Goal: Task Accomplishment & Management: Complete application form

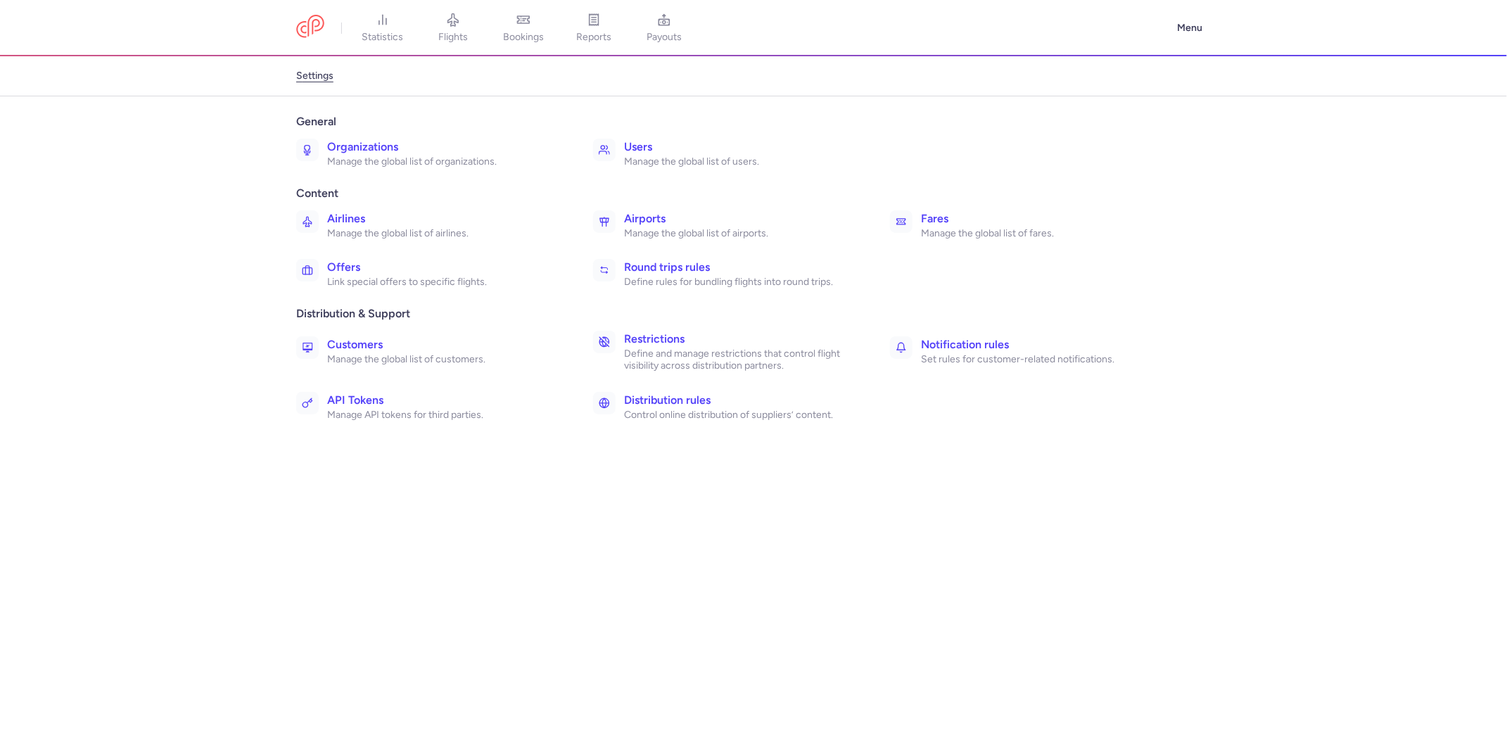
click at [361, 157] on p "Manage the global list of organizations." at bounding box center [444, 162] width 235 height 13
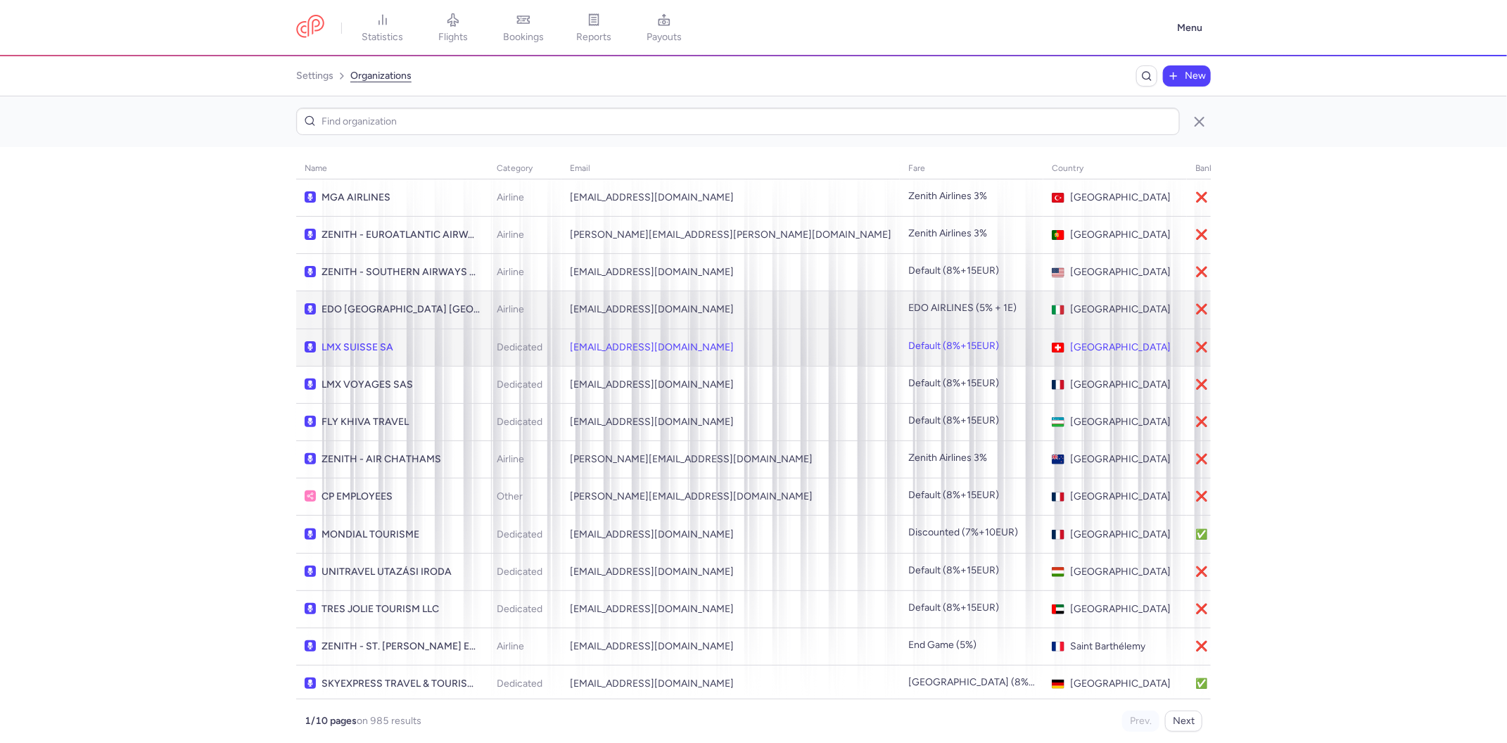
click at [606, 348] on td "reservation@lmx-suisse.ch" at bounding box center [731, 347] width 338 height 37
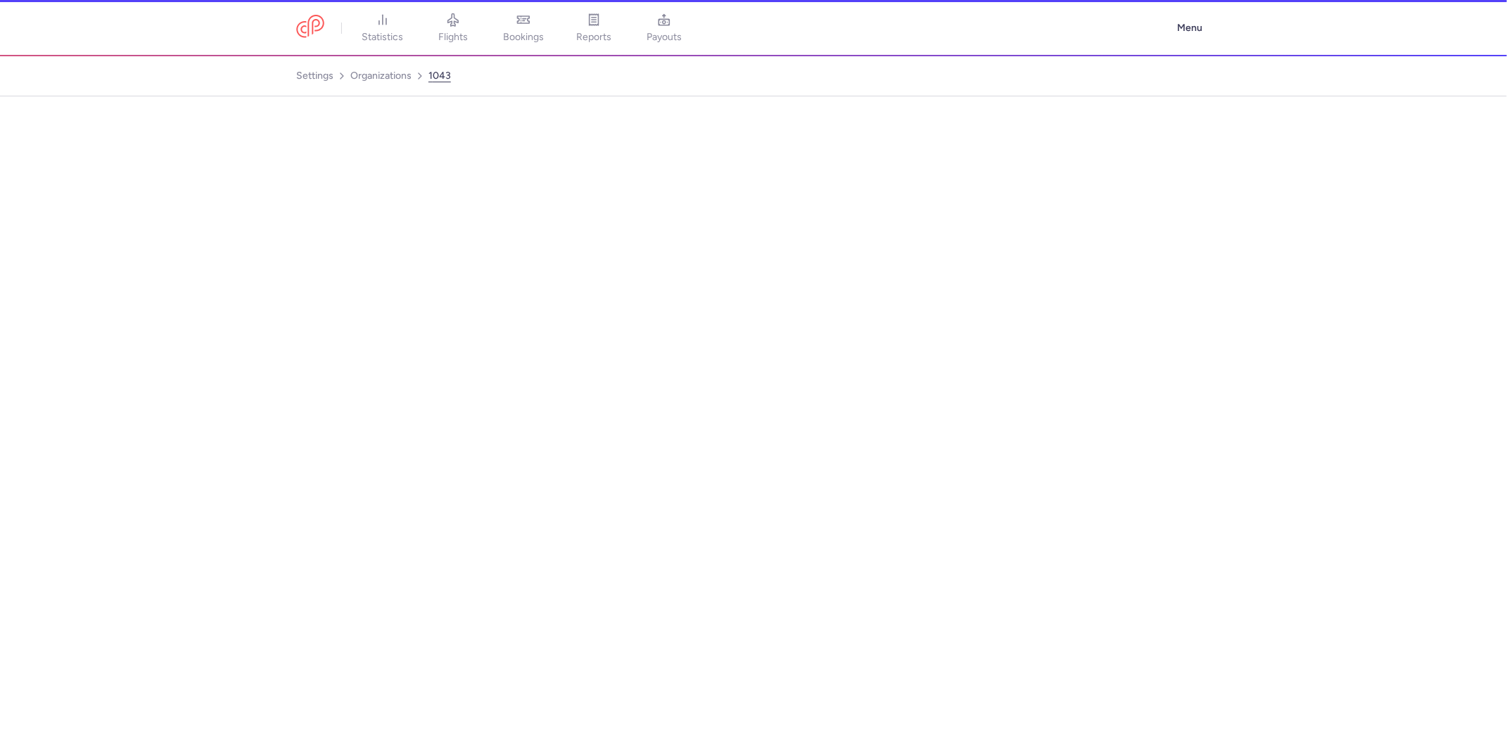
select select "DEDICATED"
select select "ch"
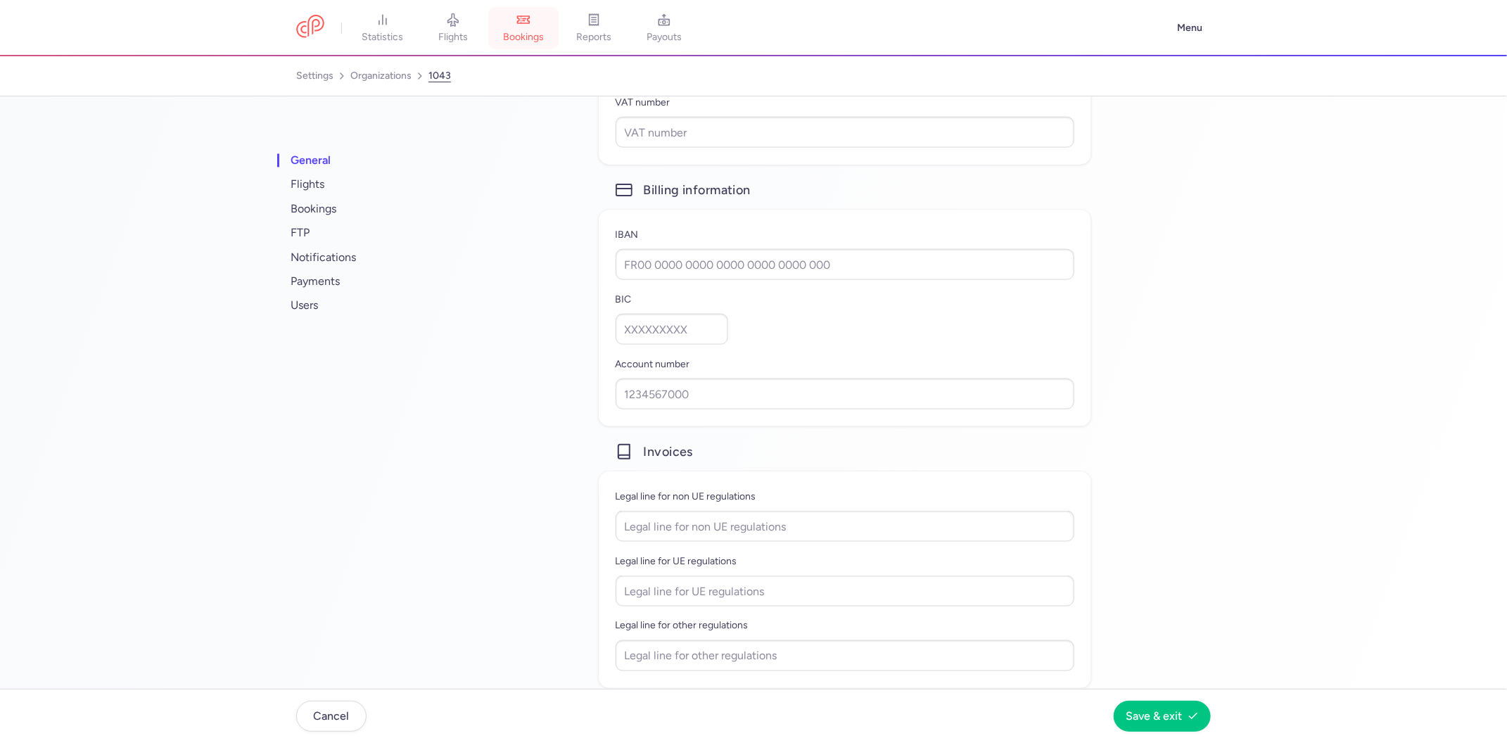
scroll to position [278, 0]
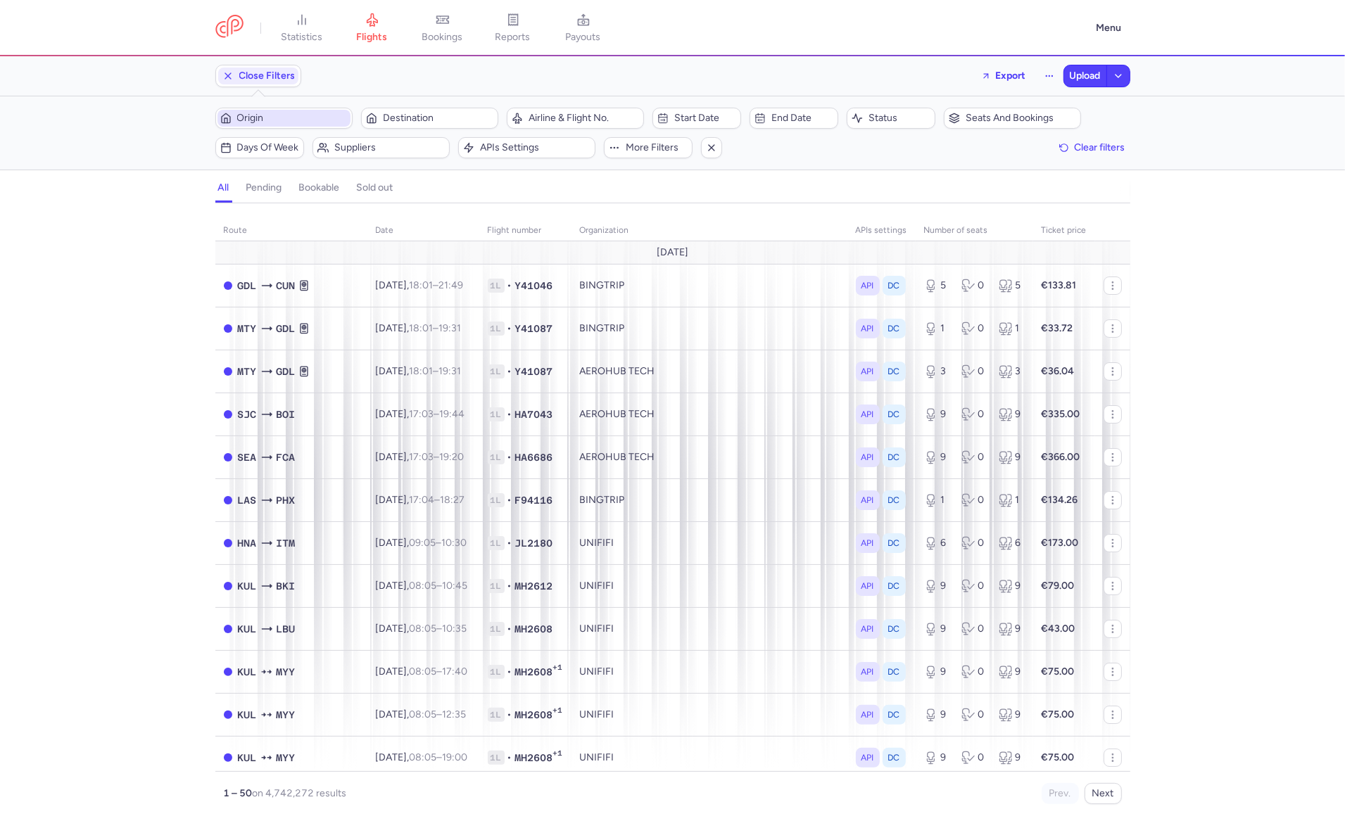
click at [280, 108] on button "Origin" at bounding box center [283, 118] width 137 height 21
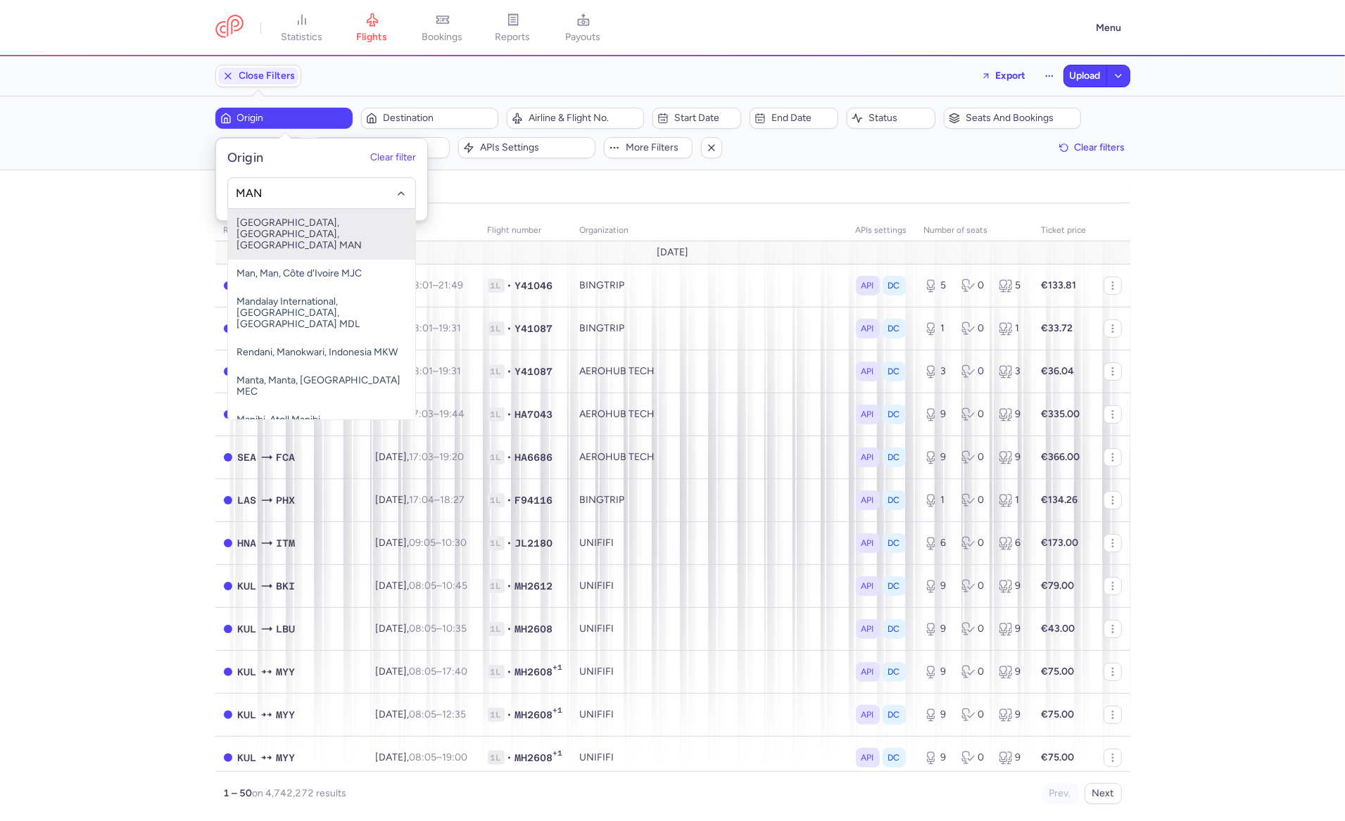
click at [314, 239] on span "Ringway International Airport, Manchester, United Kingdom MAN" at bounding box center [321, 234] width 187 height 51
type input "MAN"
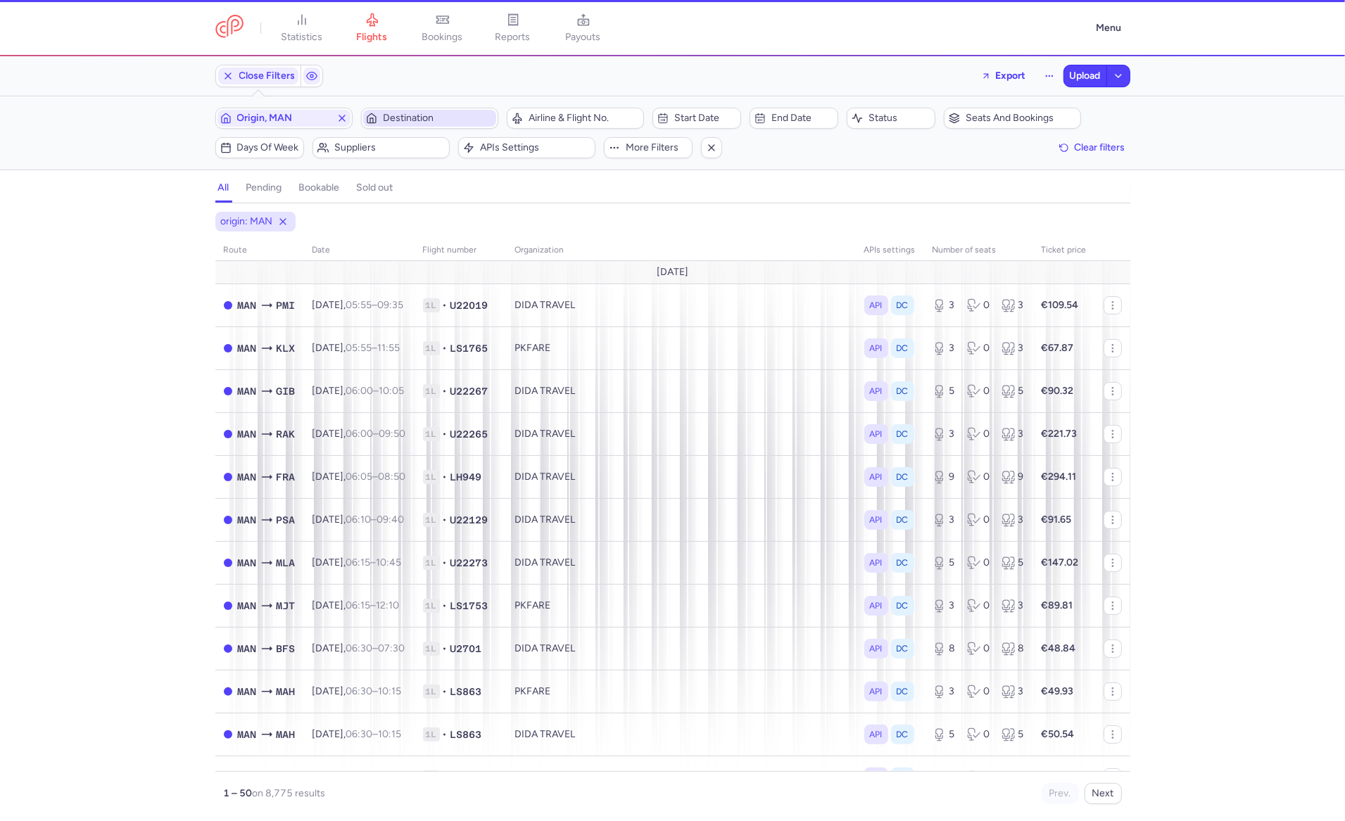
click at [416, 127] on button "Destination" at bounding box center [429, 118] width 137 height 21
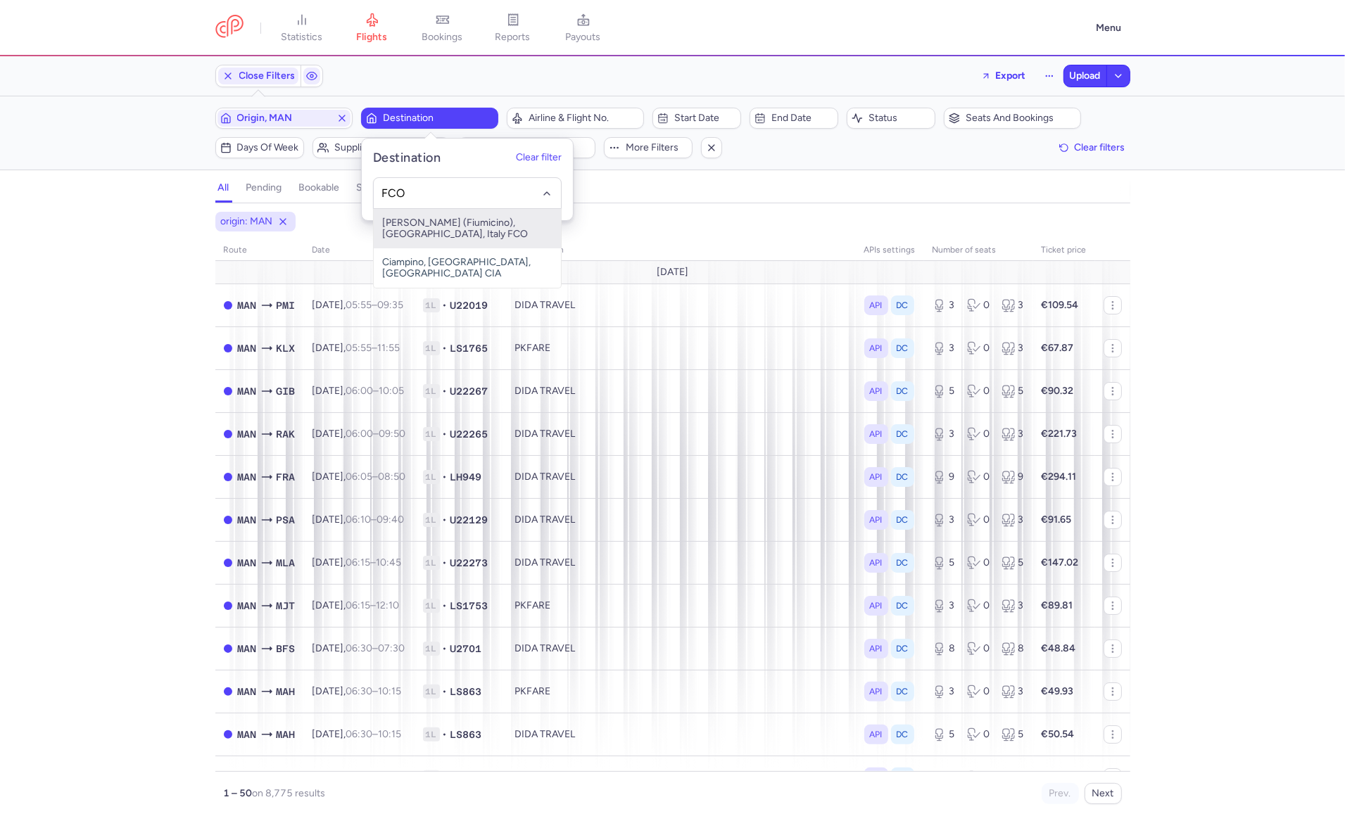
click at [441, 232] on span "Leonardo Da Vinci (Fiumicino), Roma, Italy FCO" at bounding box center [467, 228] width 187 height 39
type input "FCO"
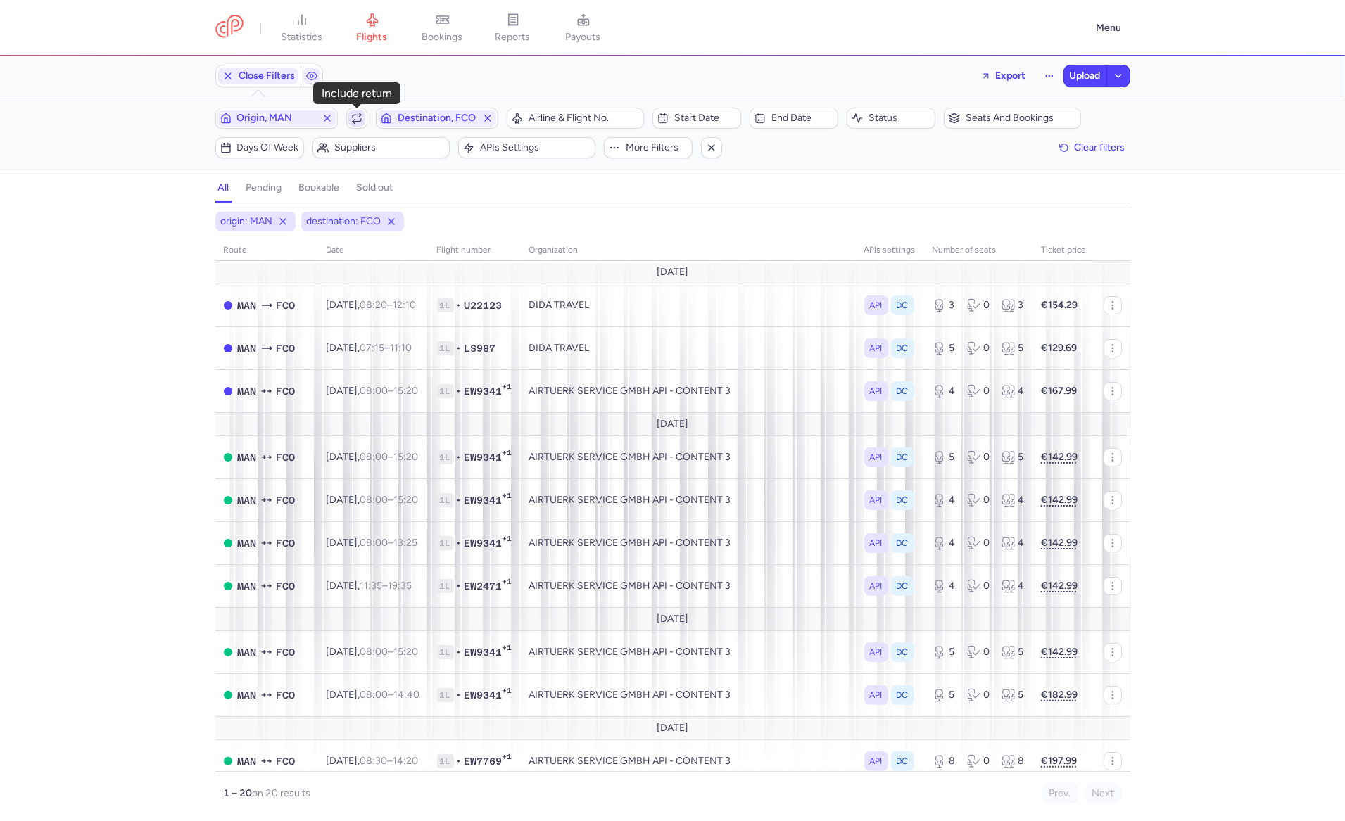
click at [356, 114] on icon "button" at bounding box center [356, 118] width 11 height 11
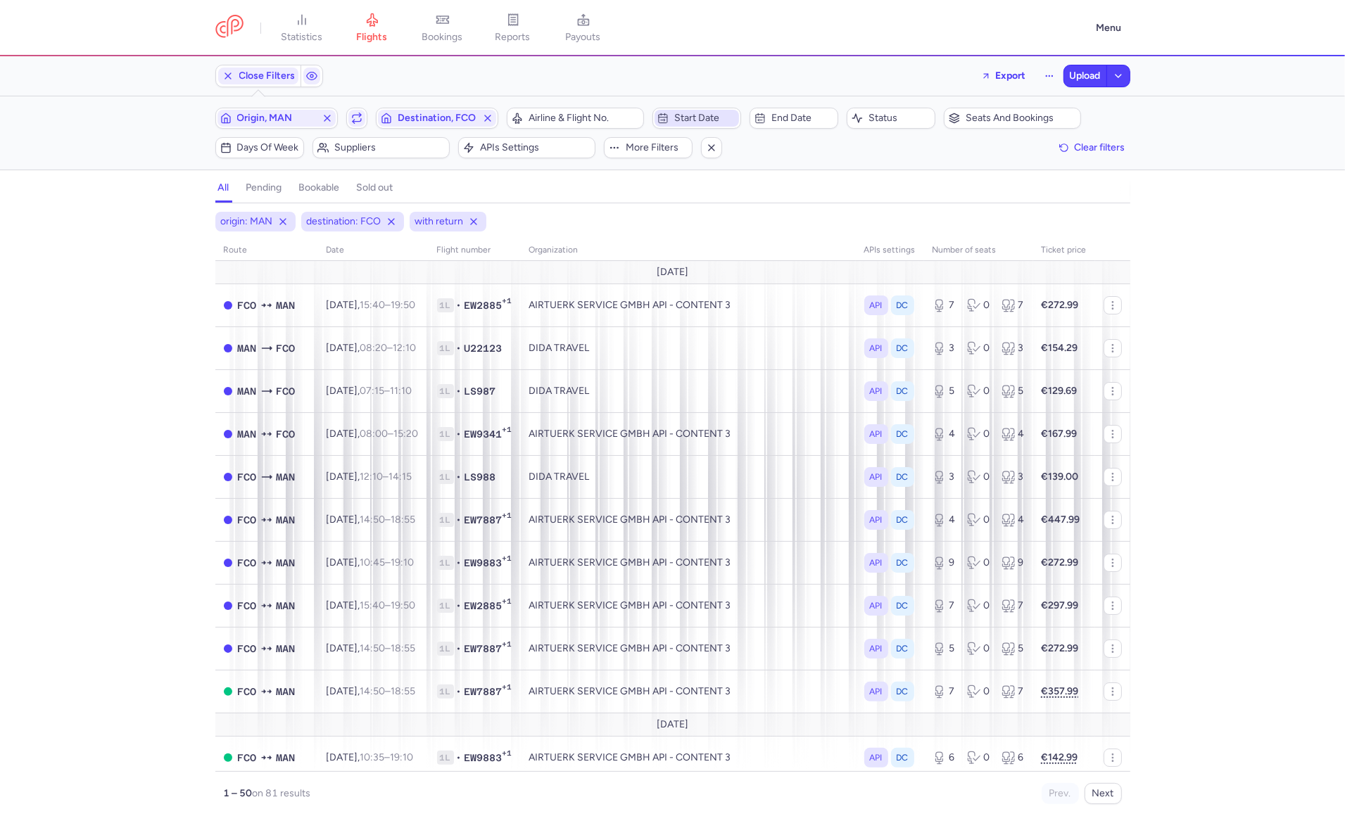
click at [694, 122] on span "Start date" at bounding box center [705, 118] width 62 height 11
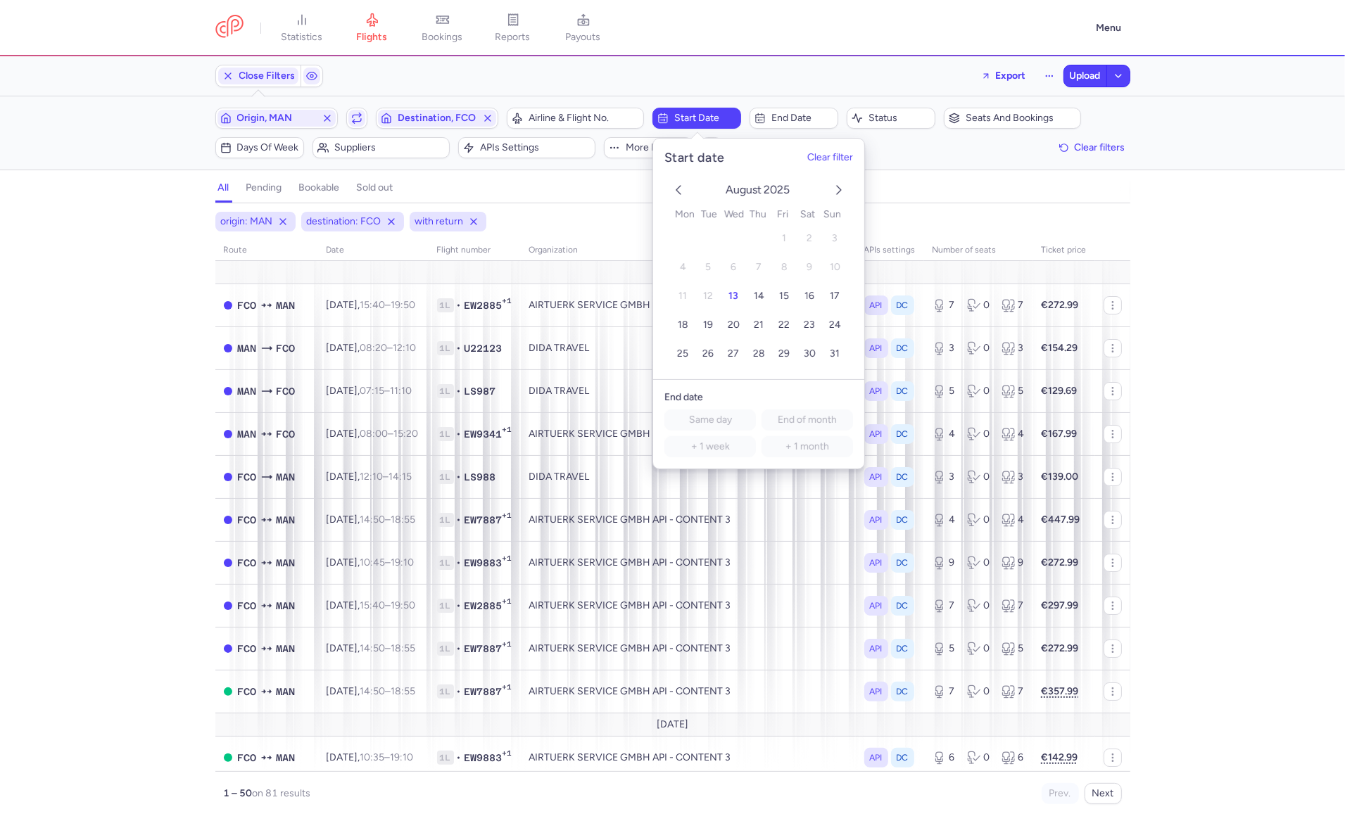
click at [837, 184] on icon "next month" at bounding box center [838, 190] width 17 height 17
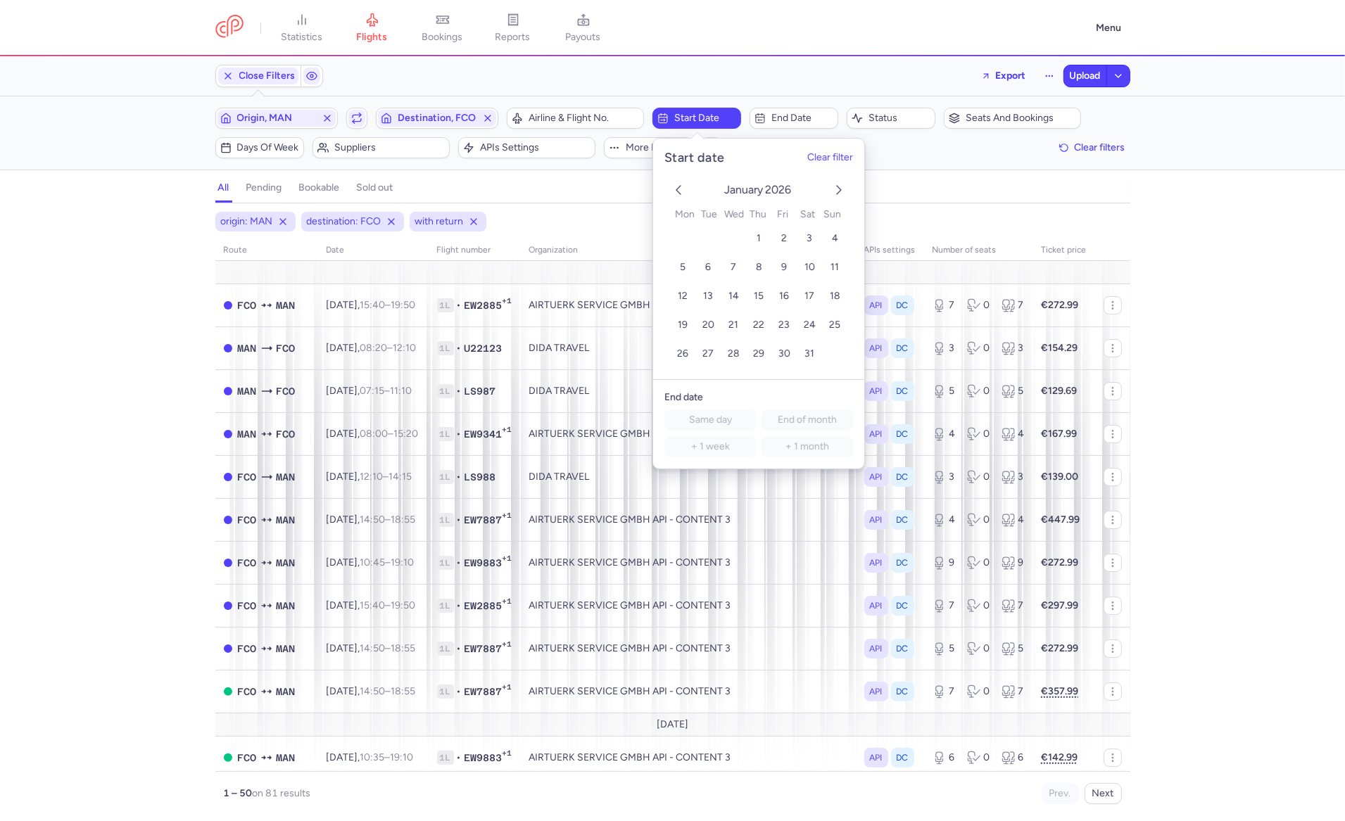
click at [837, 184] on icon "next month" at bounding box center [838, 190] width 17 height 17
click at [788, 266] on button "6" at bounding box center [784, 267] width 25 height 25
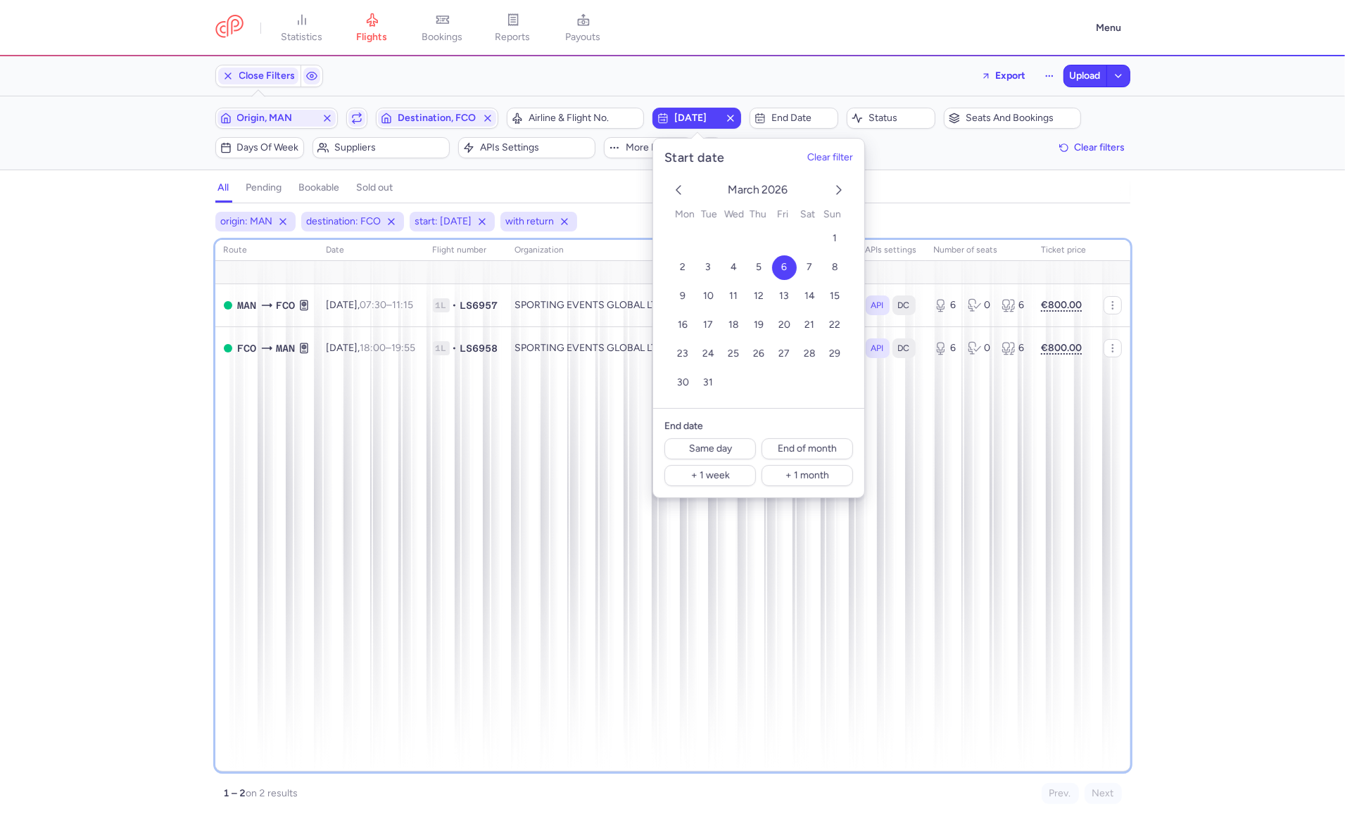
click at [336, 509] on div "route date Flight number organization APIs settings number of seats Ticket pric…" at bounding box center [672, 506] width 915 height 532
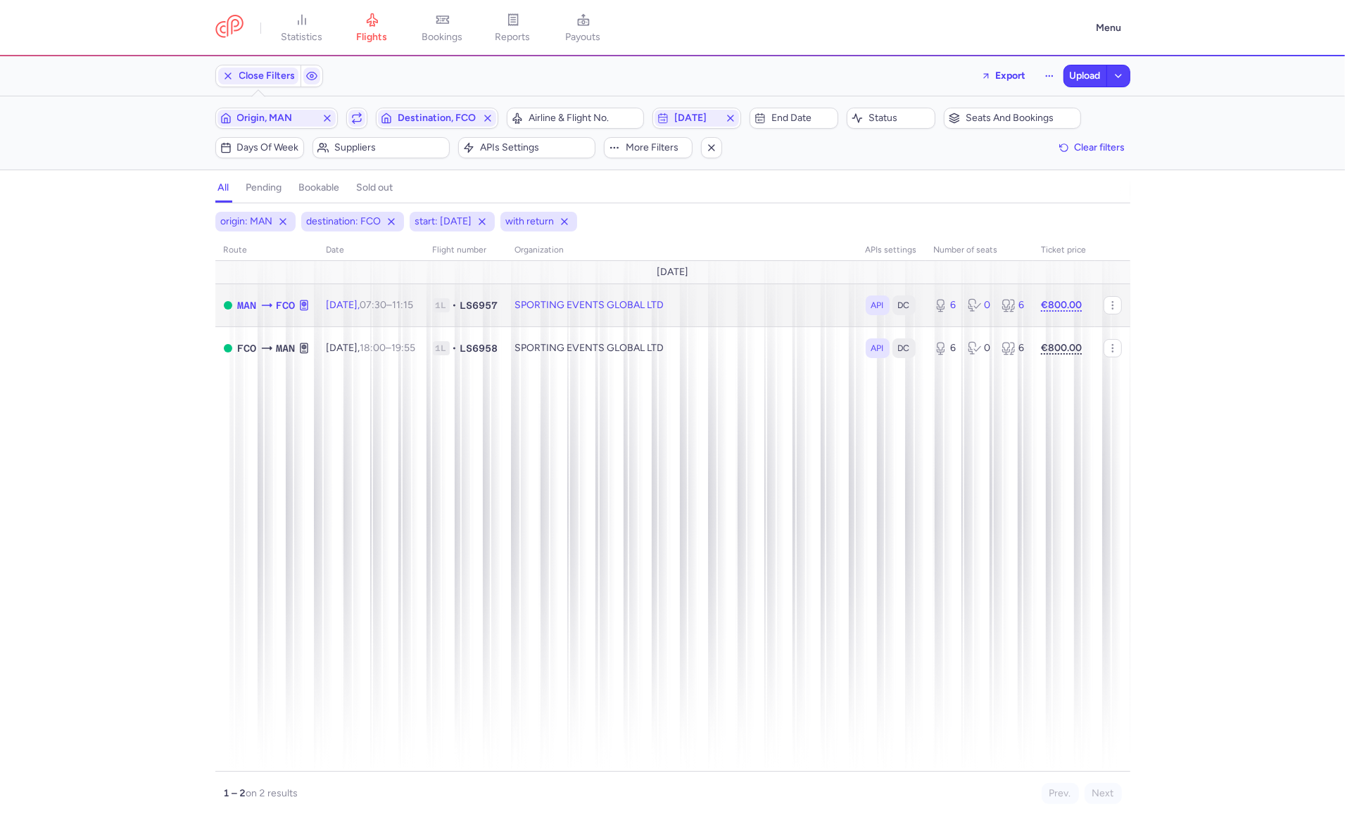
drag, startPoint x: 522, startPoint y: 308, endPoint x: 369, endPoint y: 308, distance: 153.4
click at [369, 308] on tr "MAN FCO Fri, 6 Mar, 07:30 – 11:15 +0 1L • LS6957 SPORTING EVENTS GLOBAL LTD API…" at bounding box center [672, 305] width 915 height 43
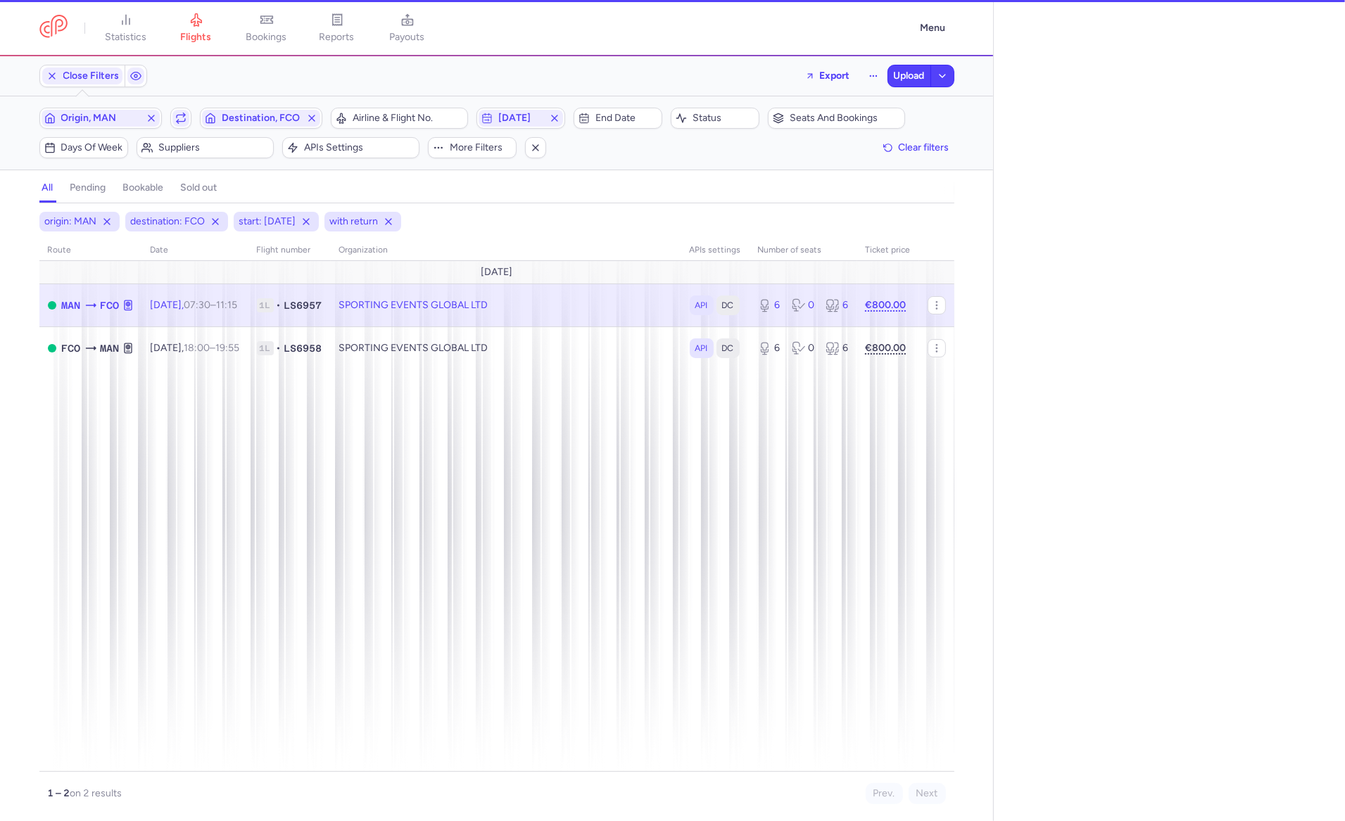
select select "days"
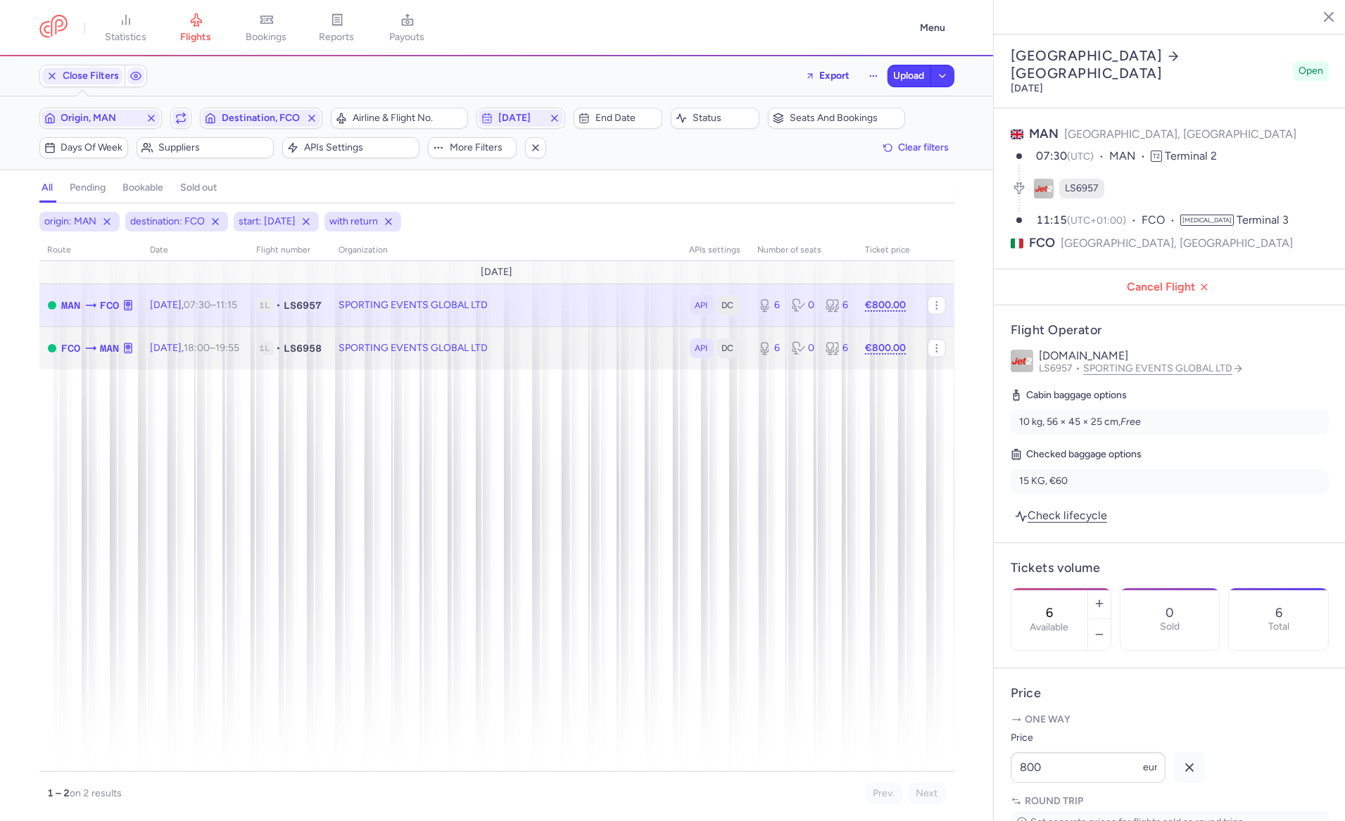
click at [331, 348] on td "1L • LS6958" at bounding box center [289, 348] width 82 height 43
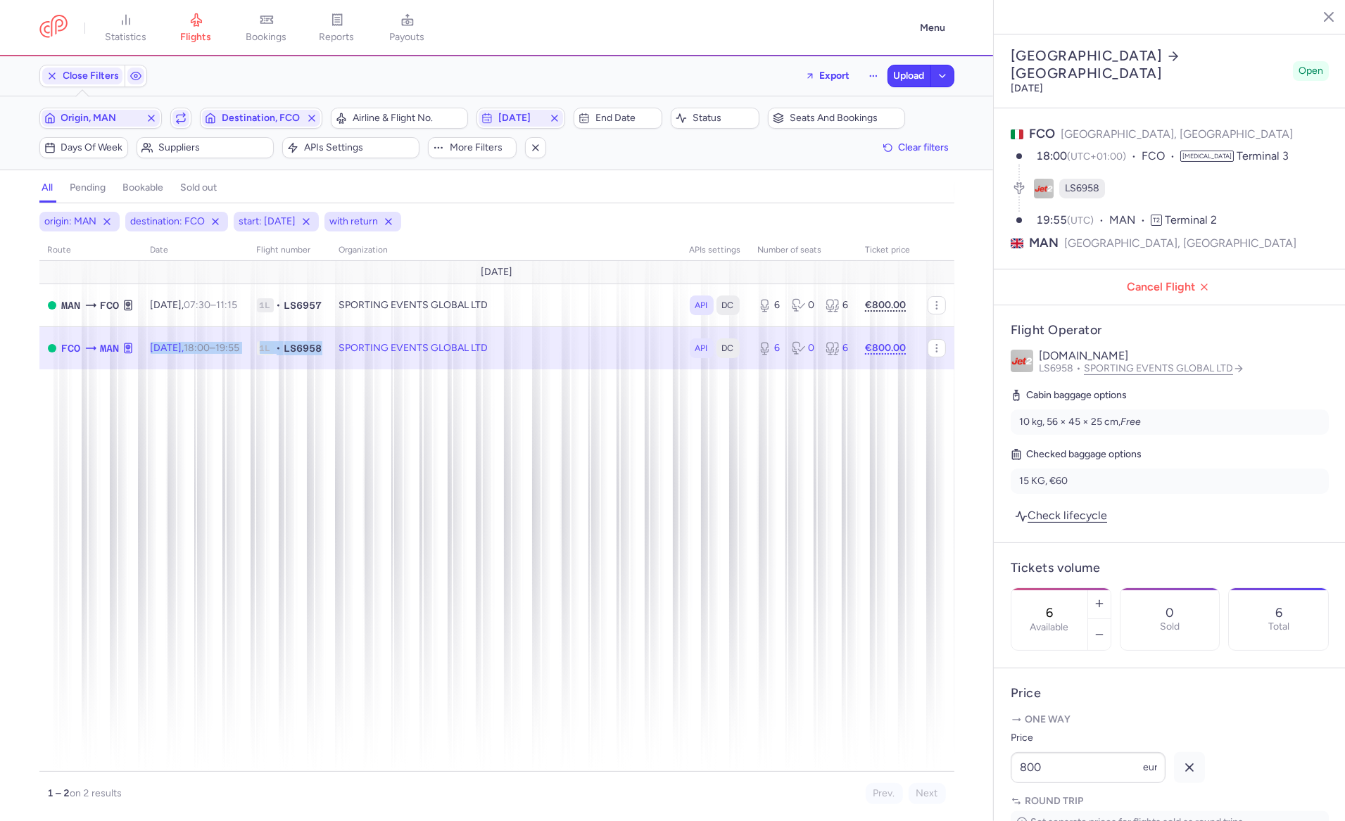
drag, startPoint x: 348, startPoint y: 348, endPoint x: 153, endPoint y: 352, distance: 195.7
click at [153, 352] on tr "FCO MAN Mon, 9 Mar, 18:00 – 19:55 +0 1L • LS6958 SPORTING EVENTS GLOBAL LTD API…" at bounding box center [496, 348] width 915 height 43
click at [236, 369] on td "Mon, 9 Mar, 18:00 – 19:55 +0" at bounding box center [195, 348] width 106 height 43
drag, startPoint x: 347, startPoint y: 353, endPoint x: 204, endPoint y: 352, distance: 142.8
click at [204, 352] on tr "FCO MAN Mon, 9 Mar, 18:00 – 19:55 +0 1L • LS6958 SPORTING EVENTS GLOBAL LTD API…" at bounding box center [496, 348] width 915 height 43
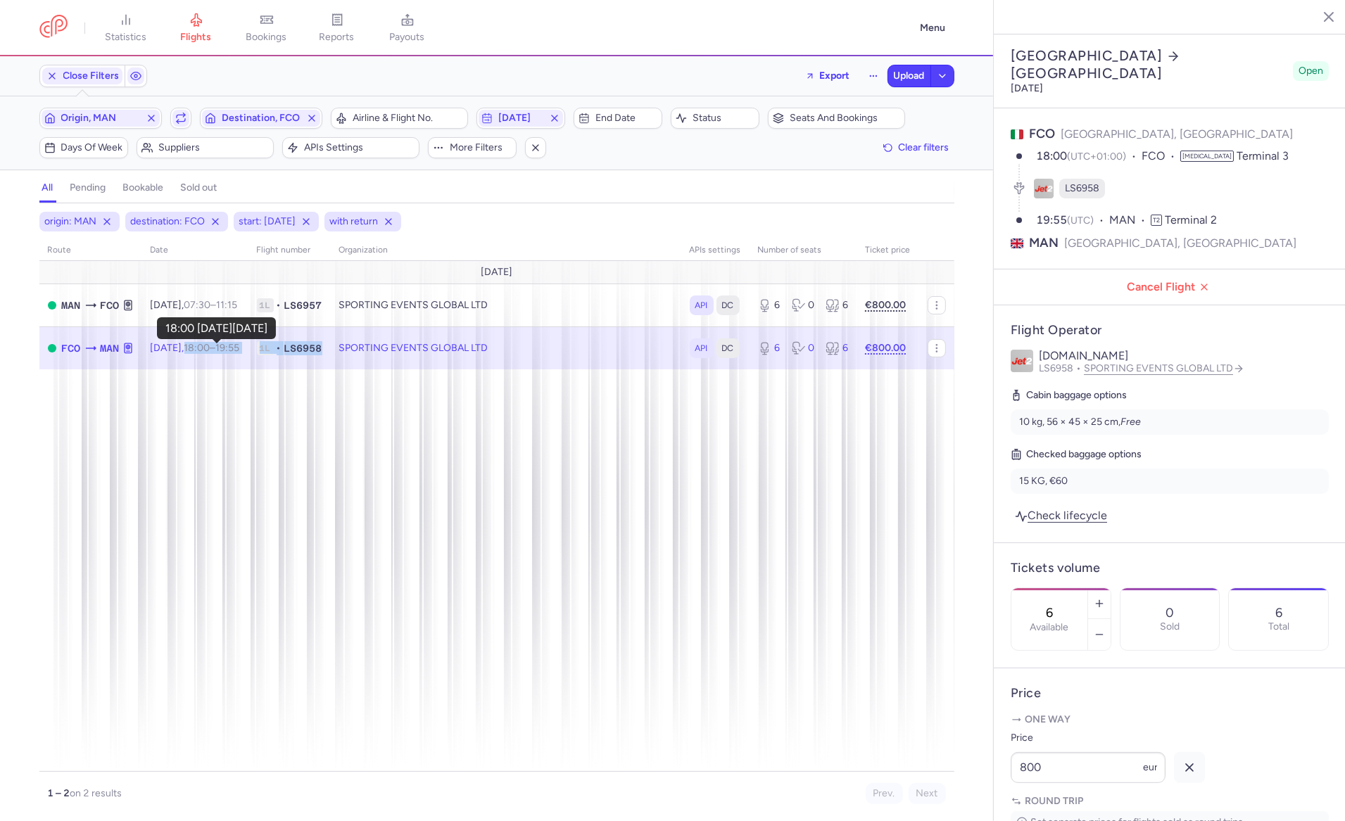
copy tr "18:00 – 19:55 +0 1L • LS6958"
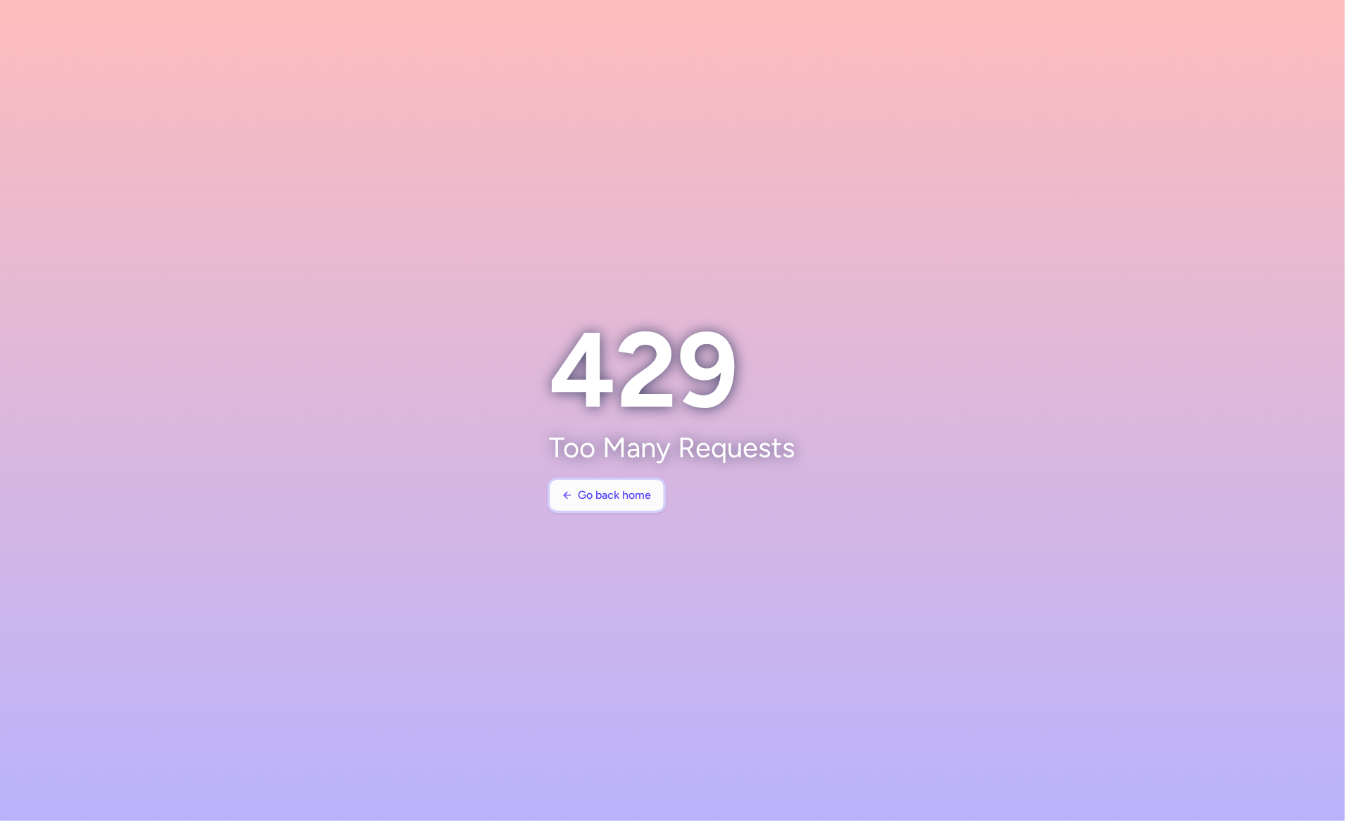
click at [604, 495] on span "Go back home" at bounding box center [614, 495] width 73 height 13
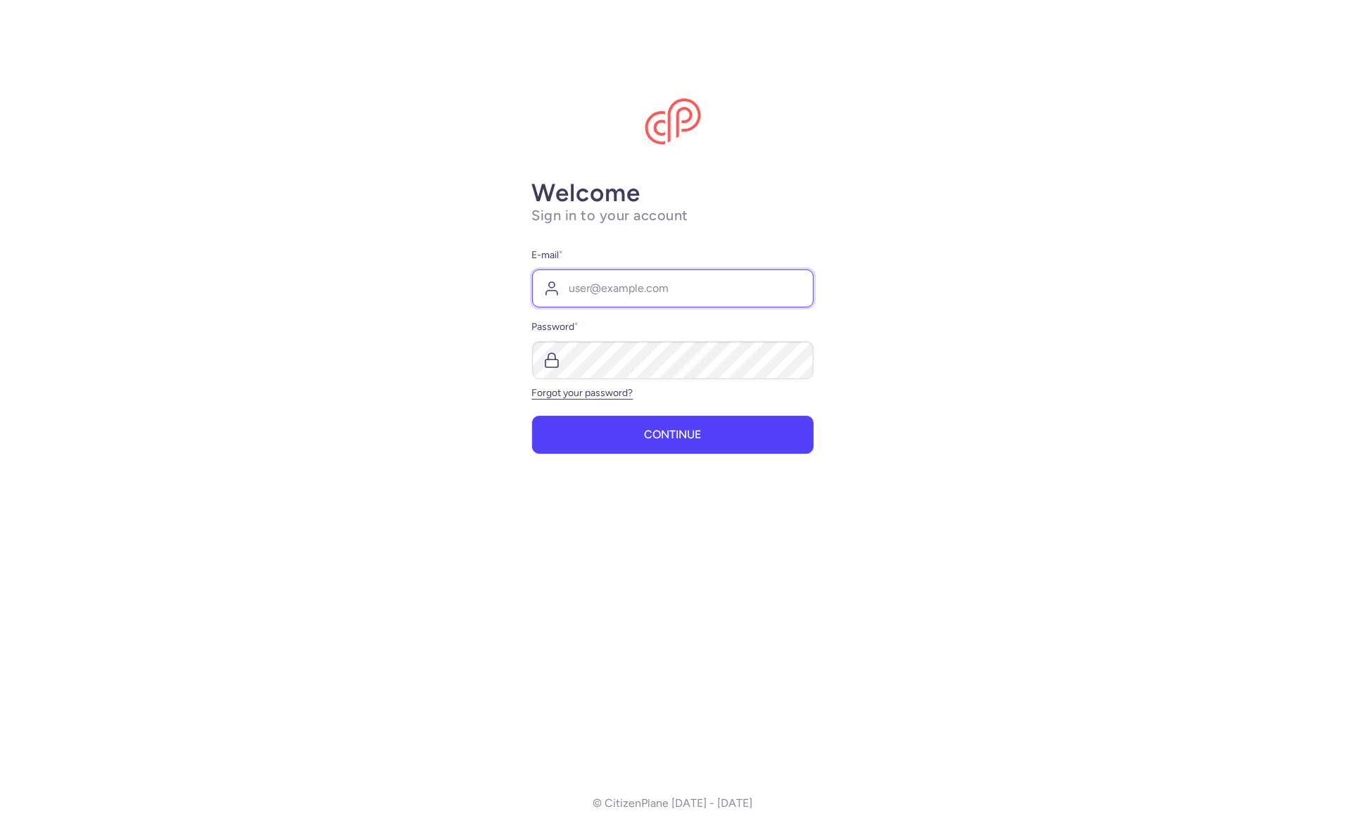
type input "[PERSON_NAME][EMAIL_ADDRESS][DOMAIN_NAME]"
click at [638, 434] on button "Continue" at bounding box center [672, 434] width 281 height 38
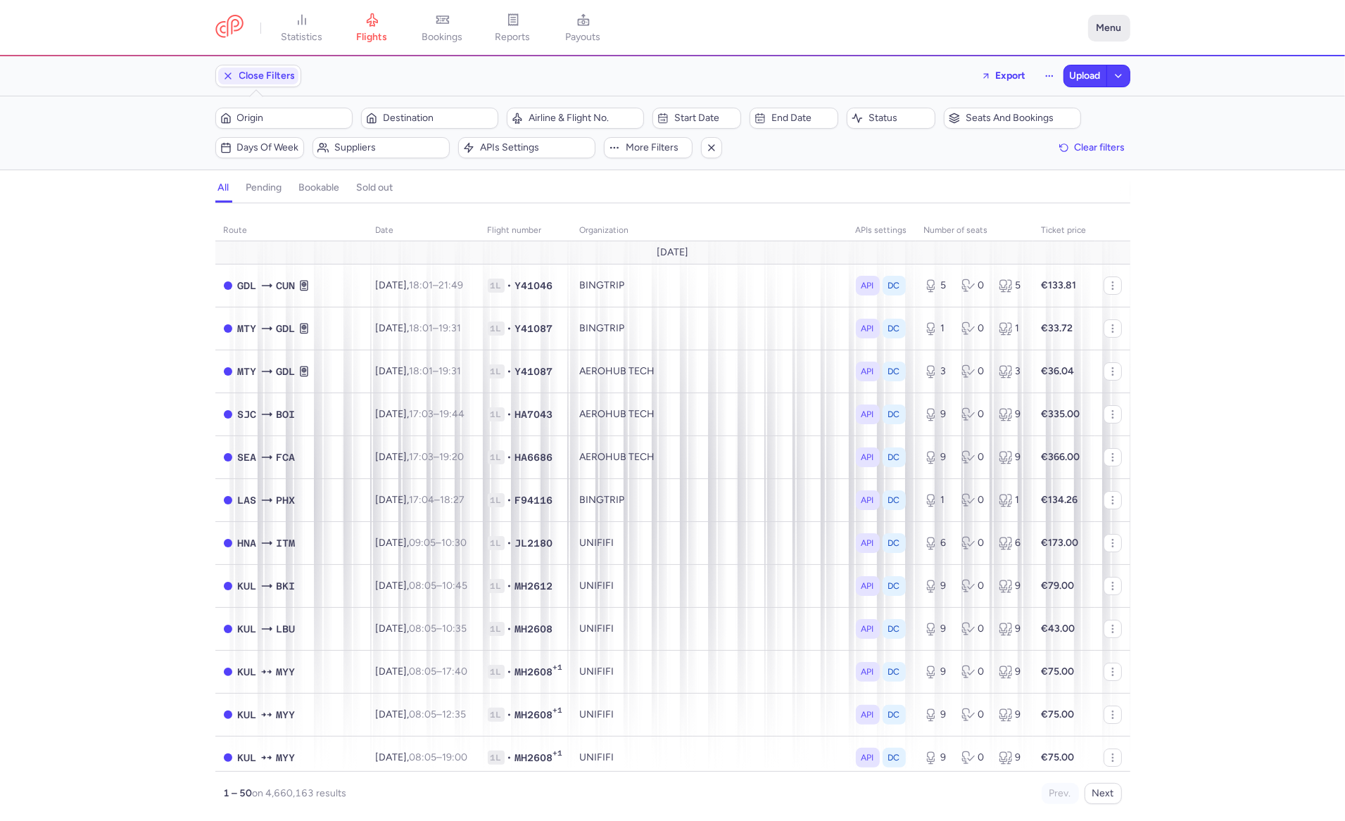
click at [1105, 26] on button "Menu" at bounding box center [1109, 28] width 42 height 27
click at [1014, 90] on link "My profile" at bounding box center [1059, 98] width 139 height 23
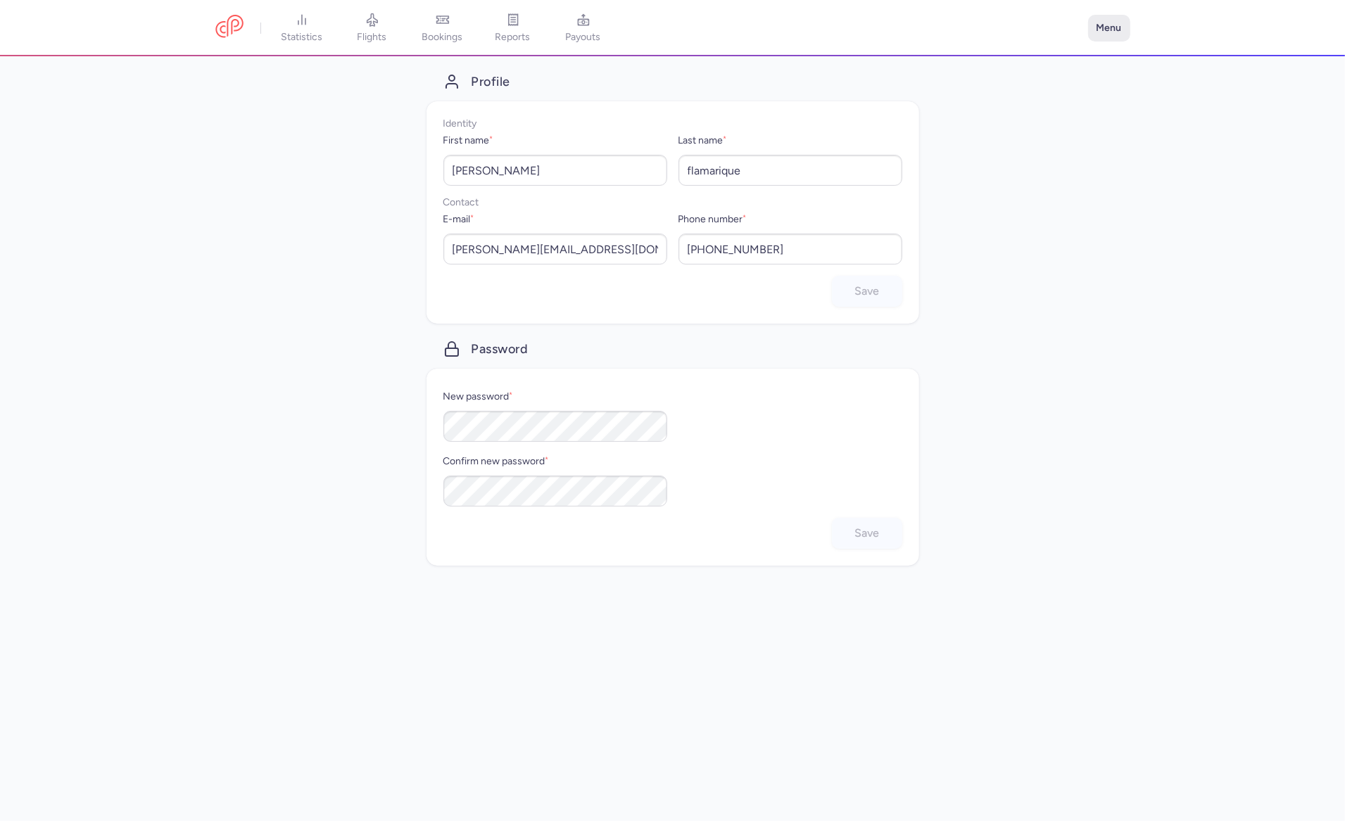
click at [1109, 30] on button "Menu" at bounding box center [1109, 28] width 42 height 27
click at [1044, 122] on link "Settings" at bounding box center [1059, 120] width 139 height 23
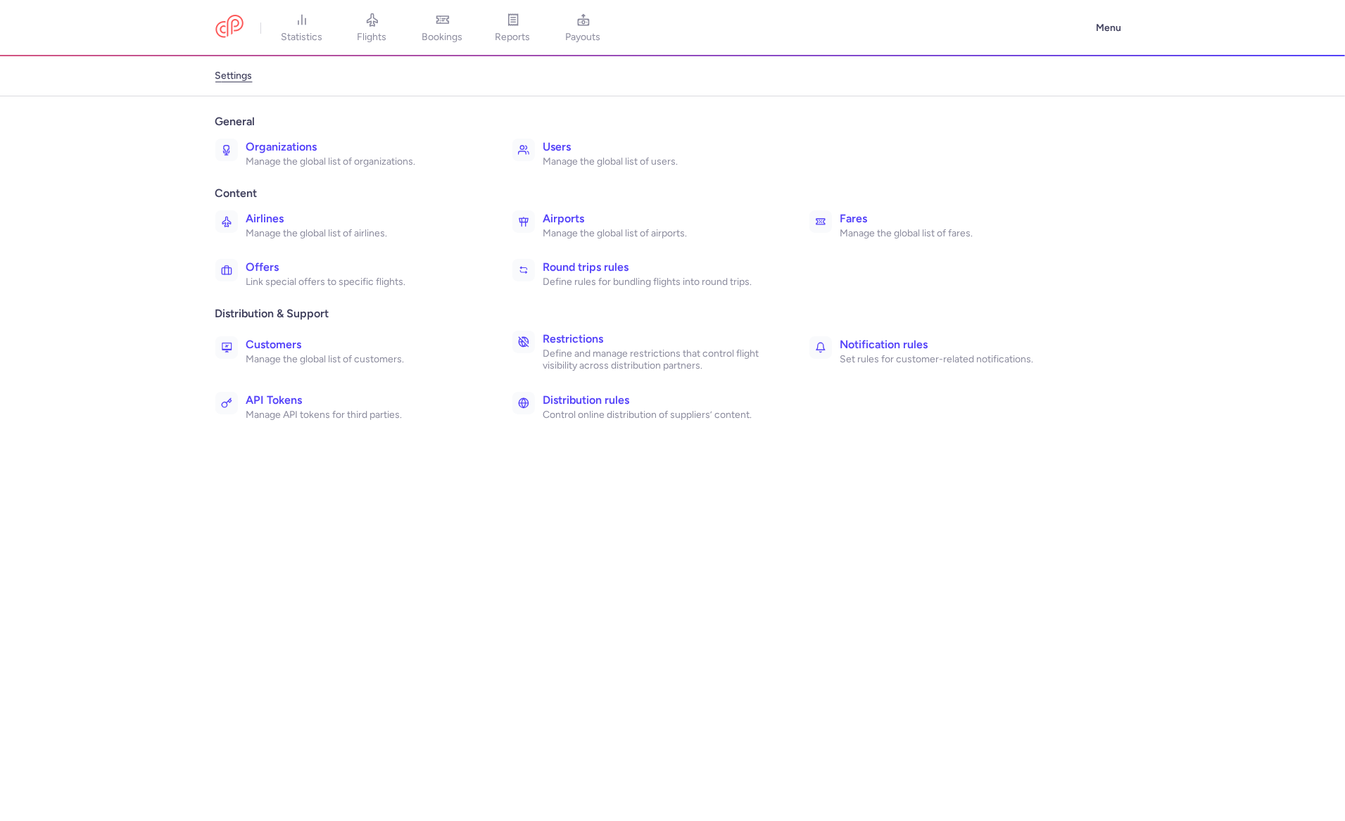
click at [536, 156] on link "Users Manage the global list of users." at bounding box center [651, 153] width 289 height 41
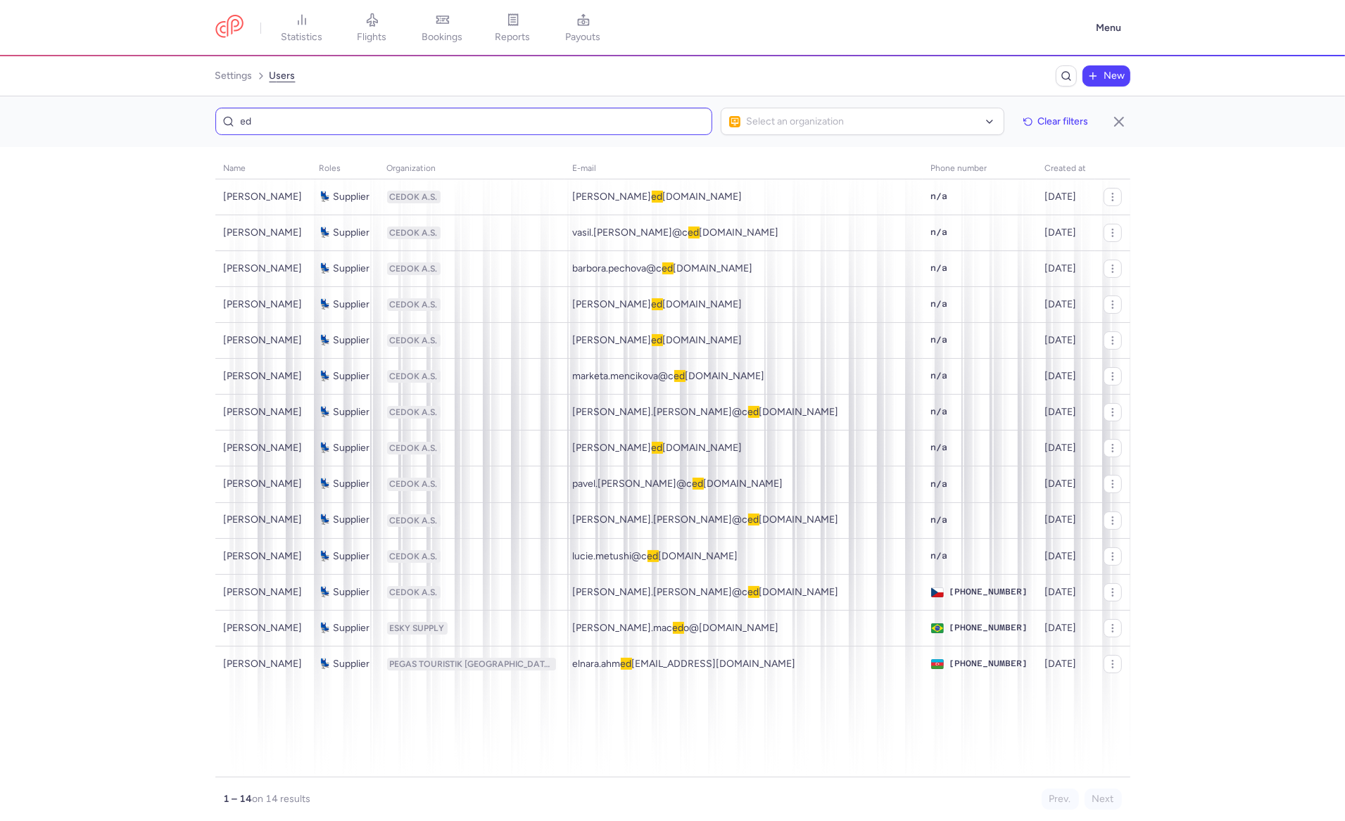
type input "e"
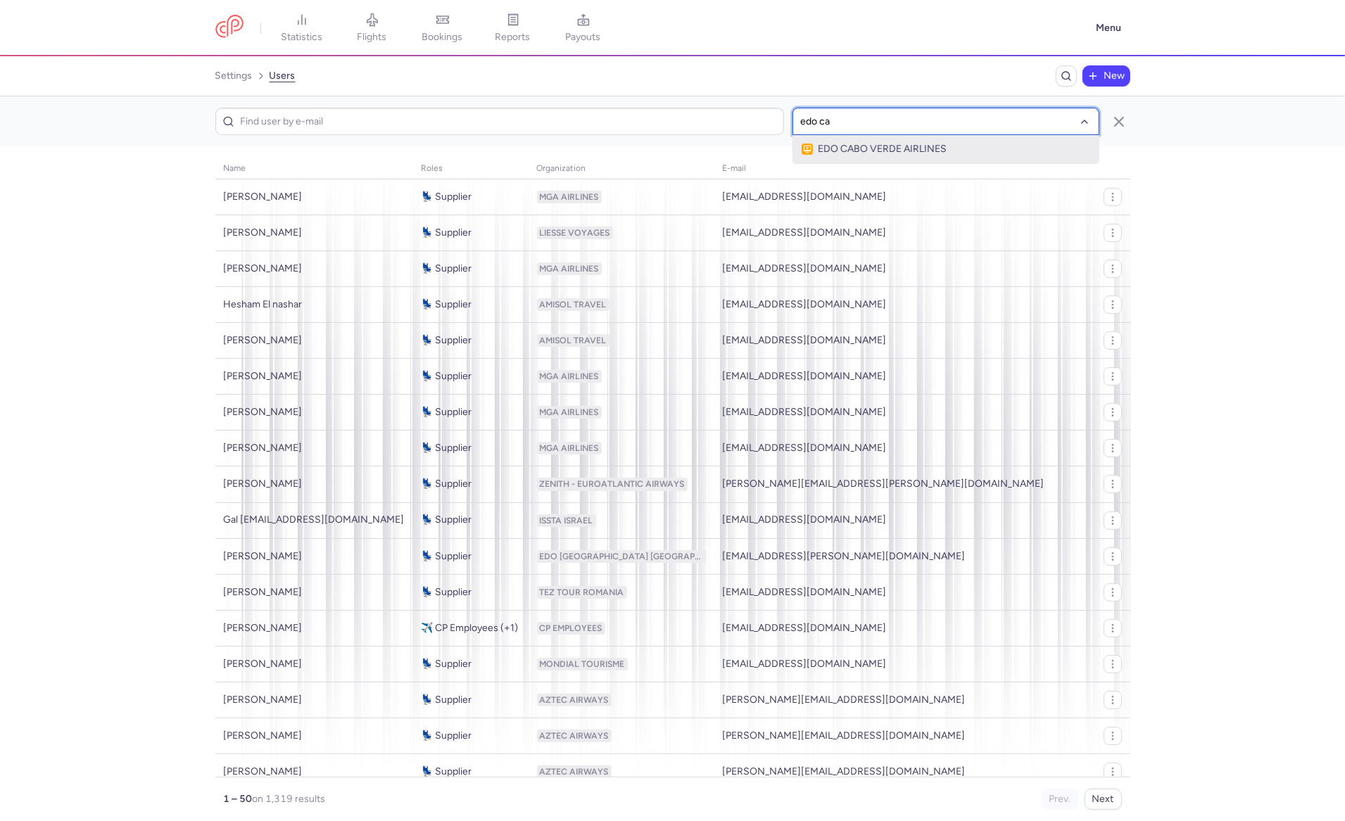
type input "edo cab"
click at [963, 146] on span "EDO CABO VERDE AIRLINES" at bounding box center [945, 149] width 289 height 11
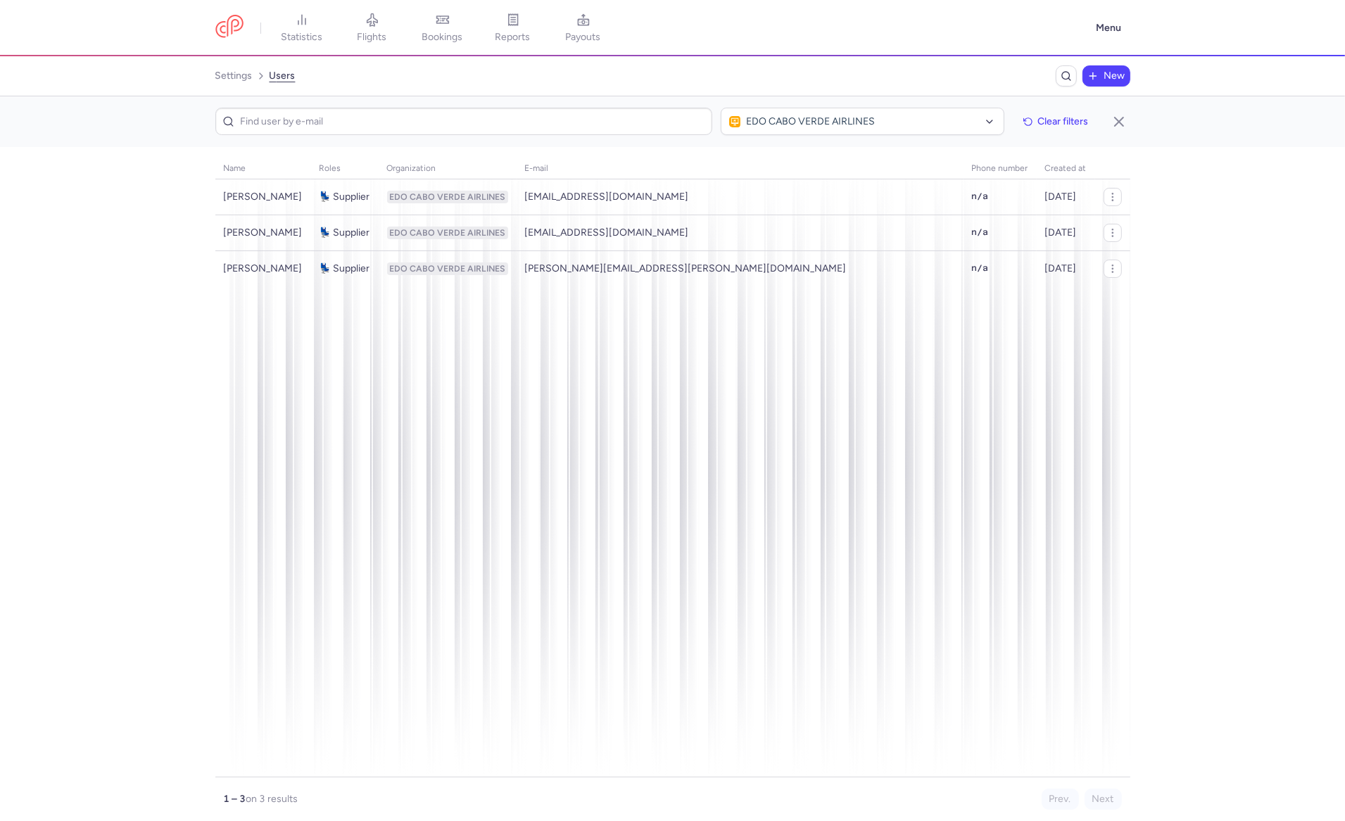
click at [1101, 75] on span "New" at bounding box center [1106, 76] width 44 height 17
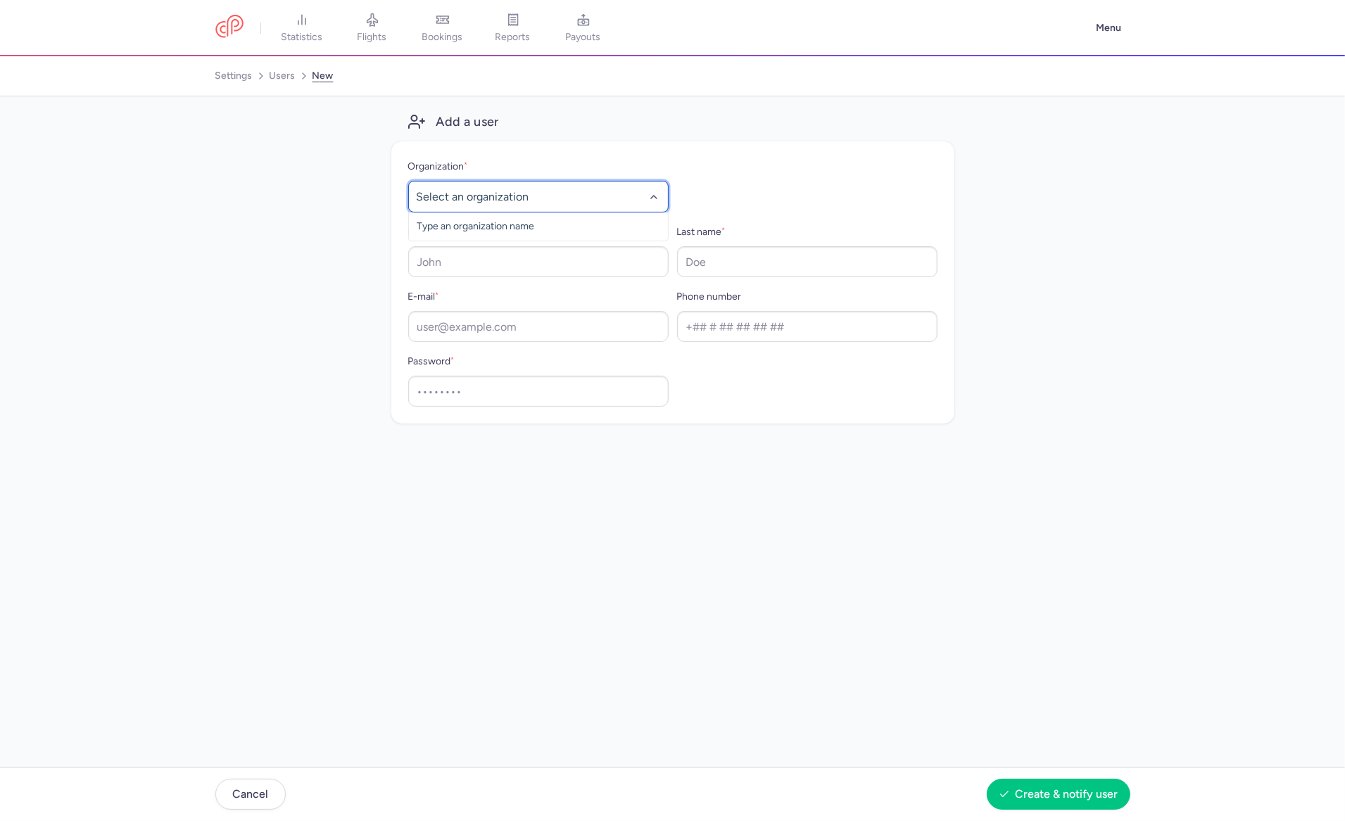
click at [547, 210] on div at bounding box center [538, 197] width 260 height 32
type input "edo c"
click at [448, 224] on span "EDO CABO VERDE AIRLINES" at bounding box center [538, 227] width 259 height 28
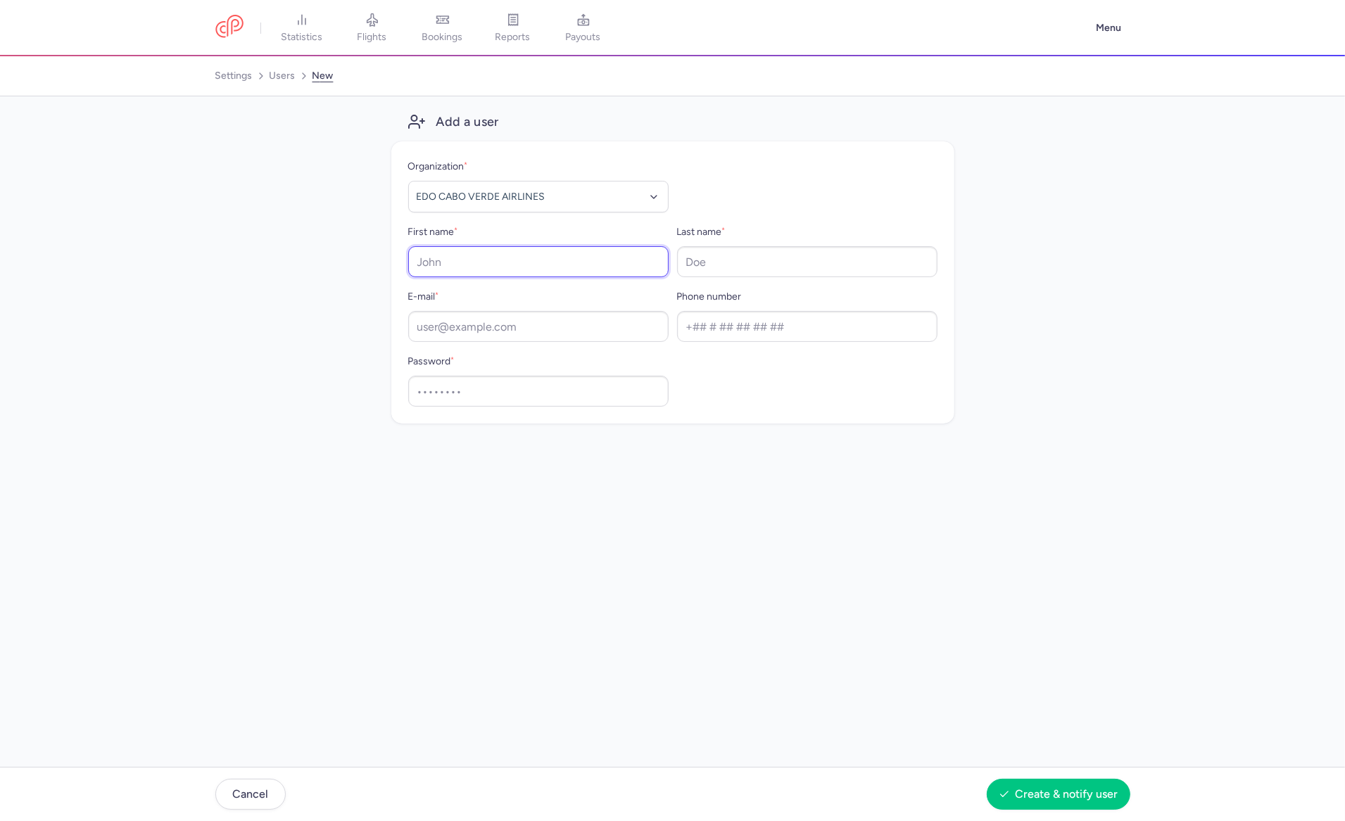
click at [443, 269] on input "First name *" at bounding box center [538, 261] width 260 height 31
paste input "slienard@aviareps.com"
type input "slienard@aviareps.com"
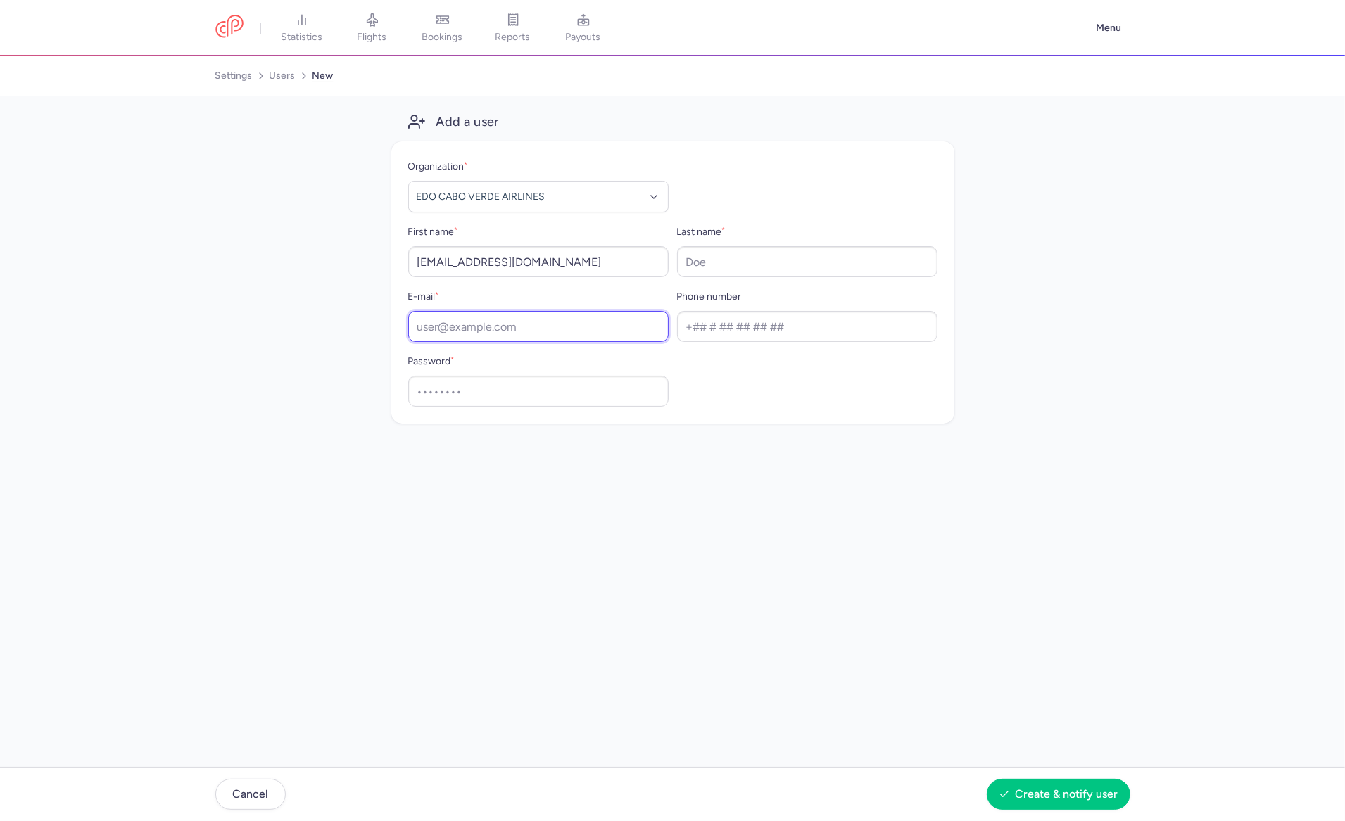
click at [571, 333] on input "E-mail *" at bounding box center [538, 326] width 260 height 31
paste input "slienard@aviareps.com"
type input "slienard@aviareps.com"
click at [495, 271] on input "slienard@aviareps.com" at bounding box center [538, 261] width 260 height 31
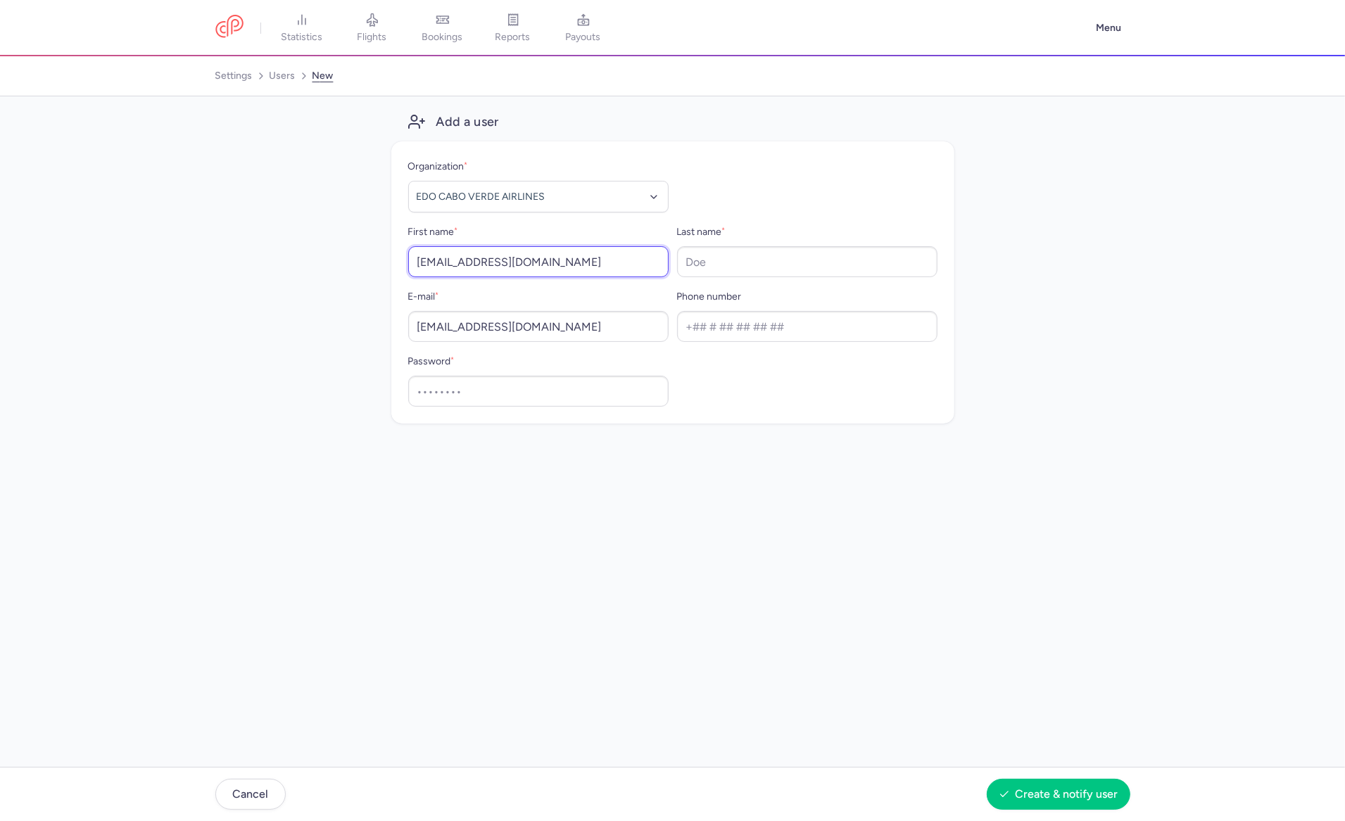
click at [495, 271] on input "slienard@aviareps.com" at bounding box center [538, 261] width 260 height 31
click at [488, 254] on input "slienard@aviareps.com" at bounding box center [538, 261] width 260 height 31
paste input "Svetlana Lienard"
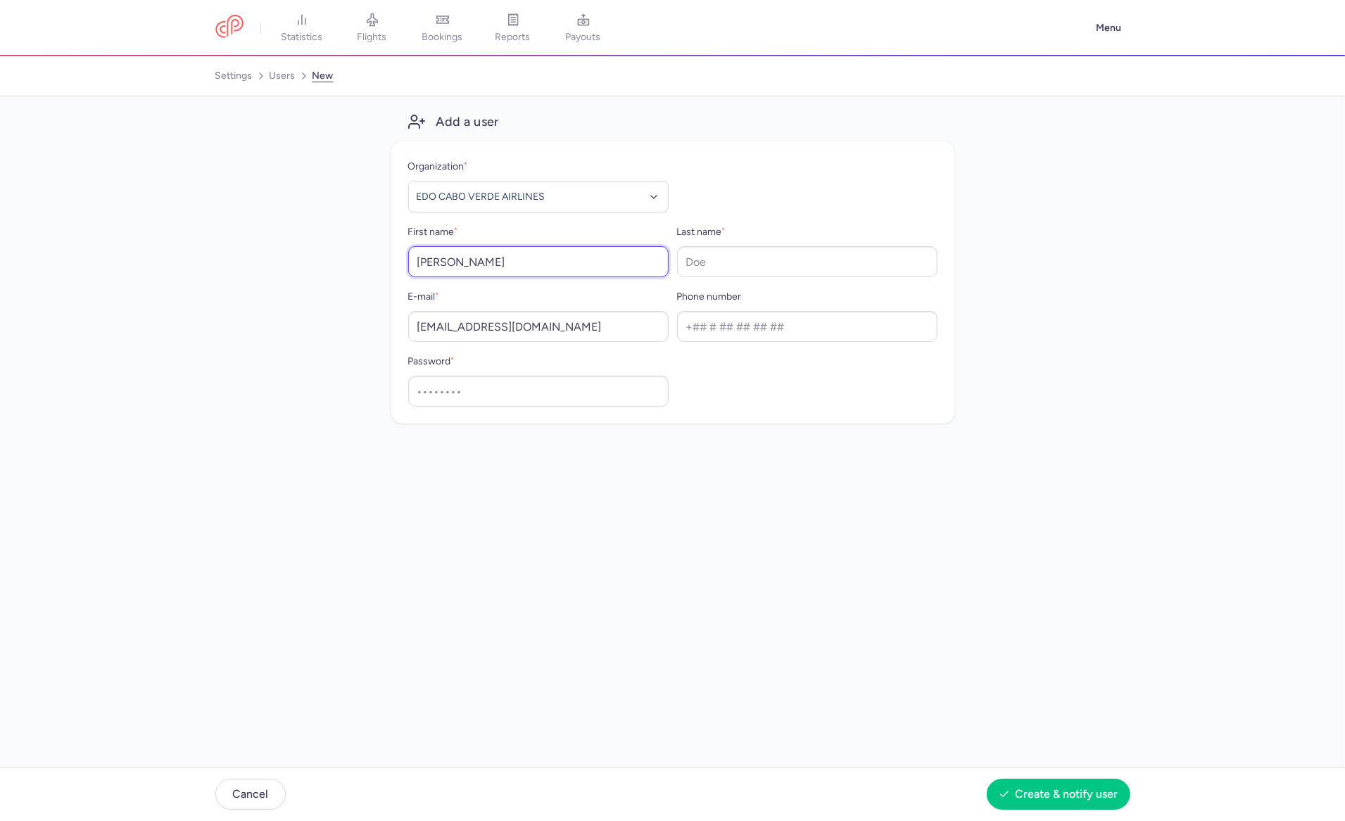
click at [477, 258] on input "Svetlana Lienard" at bounding box center [538, 261] width 260 height 31
type input "Svetlana"
click at [692, 268] on input "Last name *" at bounding box center [807, 261] width 260 height 31
paste input "Lienard"
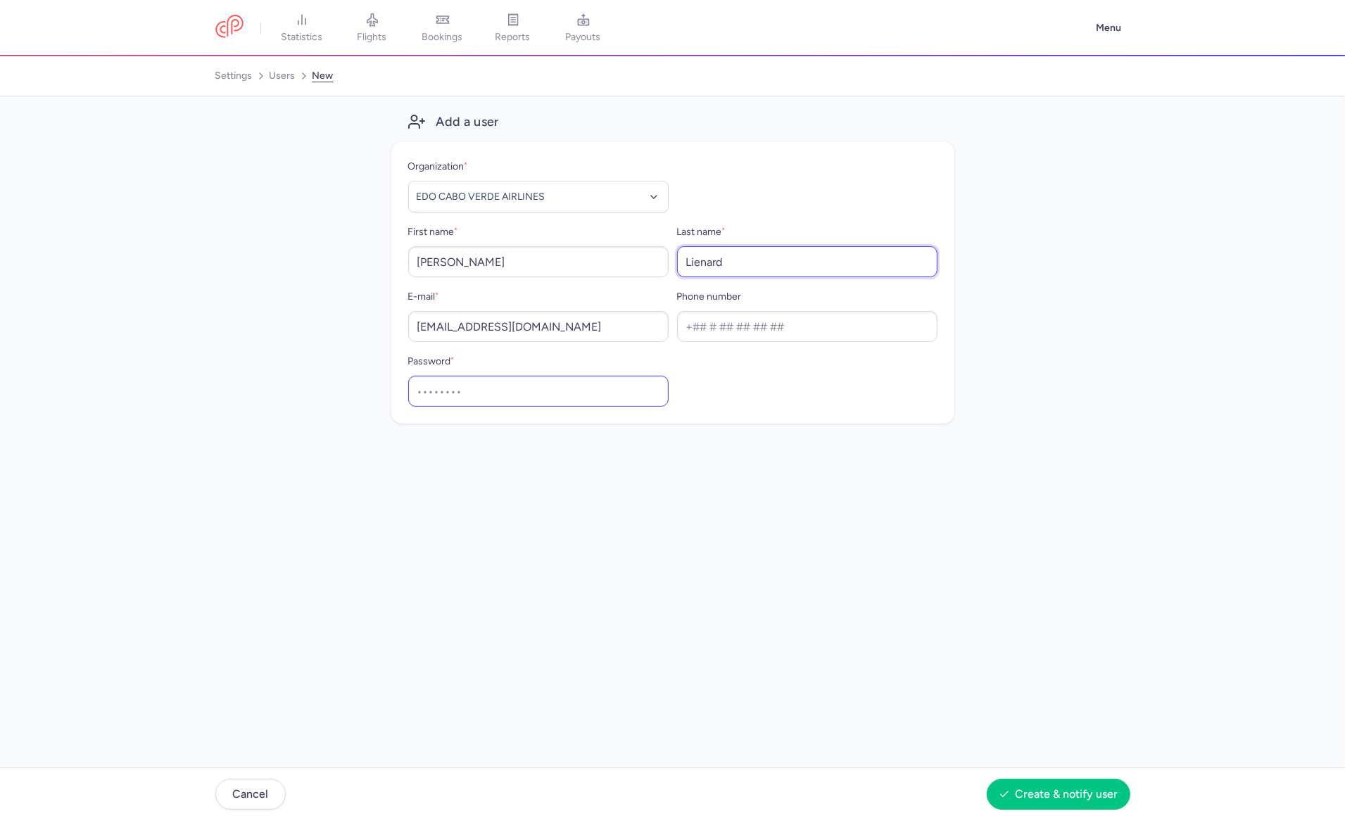
type input "Lienard"
click at [538, 388] on input "Password *" at bounding box center [538, 391] width 260 height 31
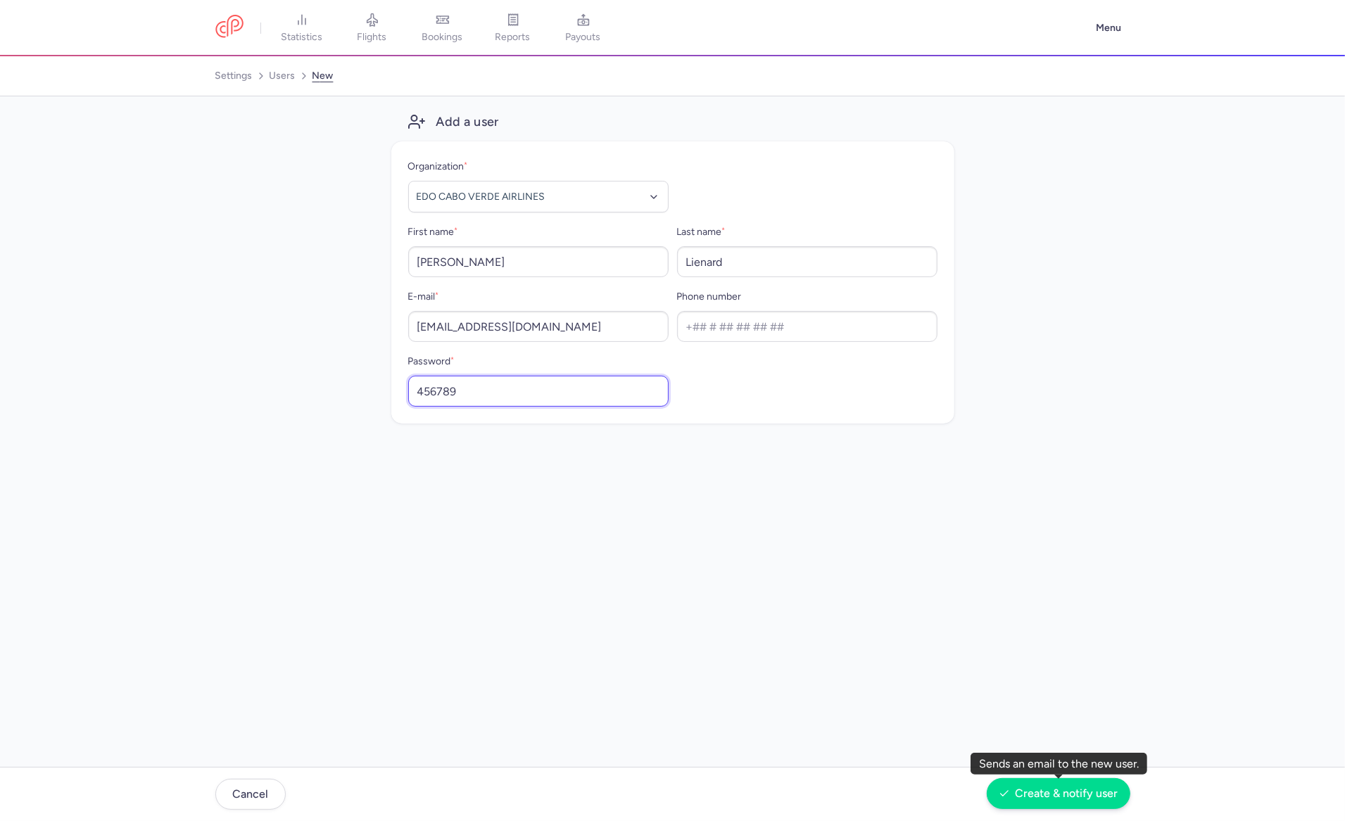
type input "456789"
click at [1068, 799] on span "Create & notify user" at bounding box center [1066, 793] width 103 height 13
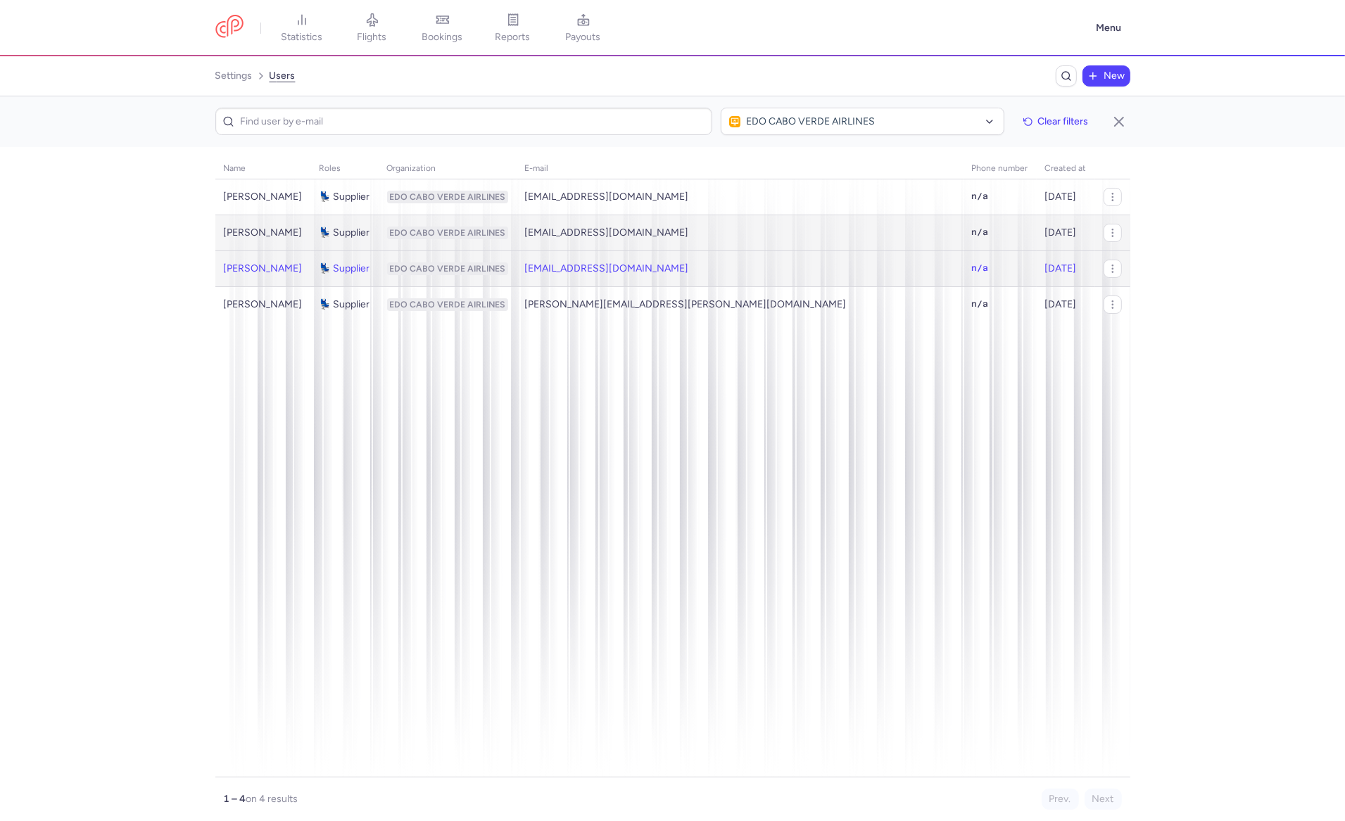
drag, startPoint x: 695, startPoint y: 268, endPoint x: 220, endPoint y: 222, distance: 476.5
click at [220, 222] on tbody "Svetlana Lienard 💺 Supplier EDO CABO VERDE AIRLINES slienard@aviareps.com n/a A…" at bounding box center [672, 250] width 915 height 143
copy tbody "Thomas Renault 💺 Supplier EDO CABO VERDE AIRLINES trenault@aviareps.com n/a Apr…"
